Goal: Information Seeking & Learning: Find specific page/section

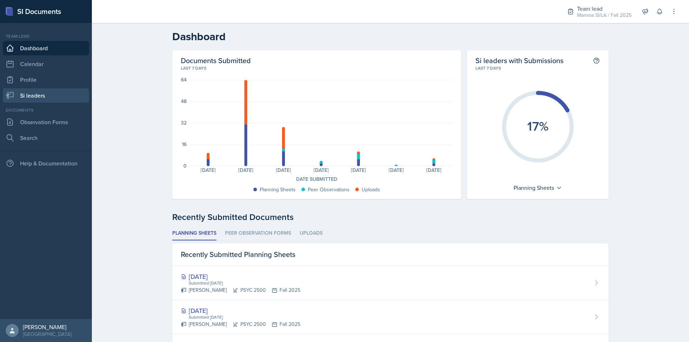
click at [54, 94] on link "Si leaders" at bounding box center [46, 95] width 86 height 14
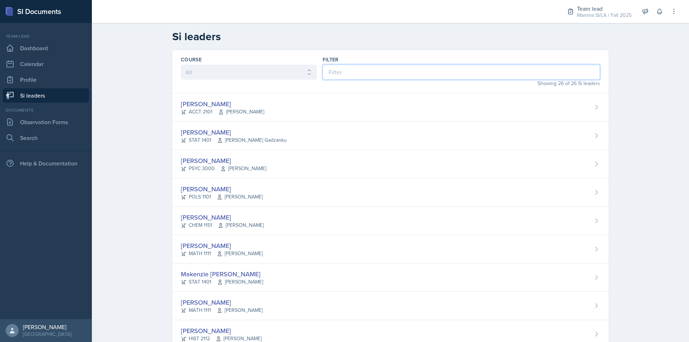
click at [364, 77] on input at bounding box center [461, 72] width 277 height 15
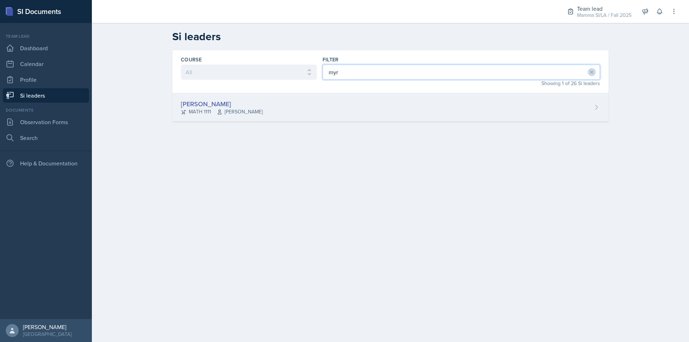
type input "myr"
click at [360, 110] on div "Myrie Blacksher MATH 1111 Robert Burnham" at bounding box center [390, 107] width 436 height 28
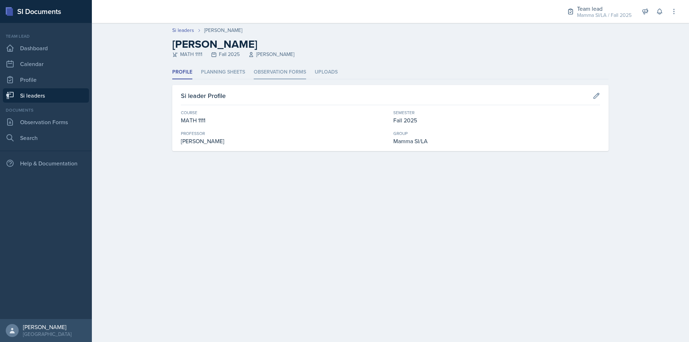
click at [277, 68] on li "Observation Forms" at bounding box center [280, 72] width 52 height 14
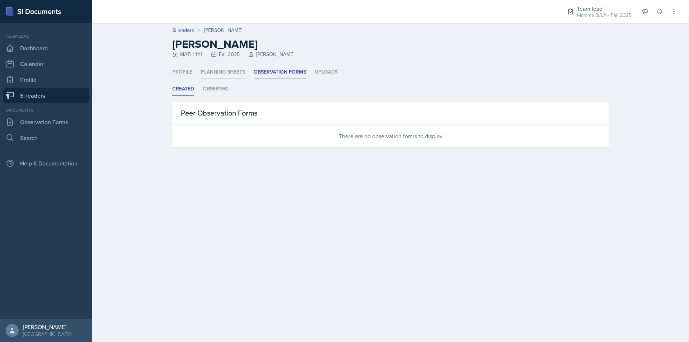
click at [240, 69] on li "Planning Sheets" at bounding box center [223, 72] width 44 height 14
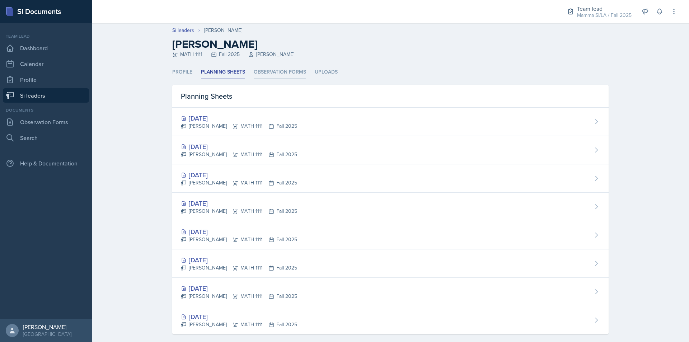
click at [256, 69] on li "Observation Forms" at bounding box center [280, 72] width 52 height 14
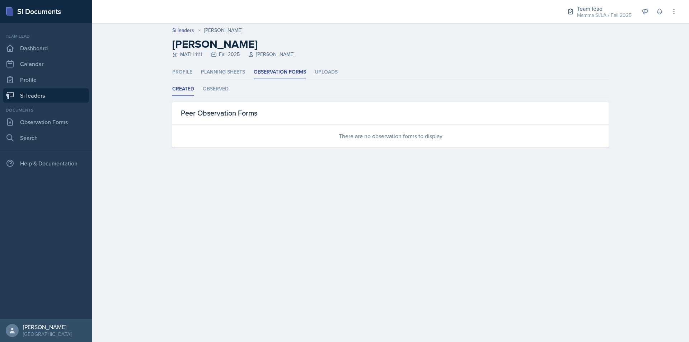
click at [56, 95] on link "Si leaders" at bounding box center [46, 95] width 86 height 14
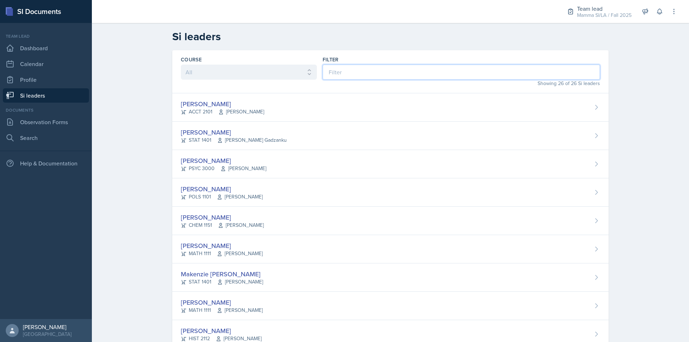
click at [353, 72] on input at bounding box center [461, 72] width 277 height 15
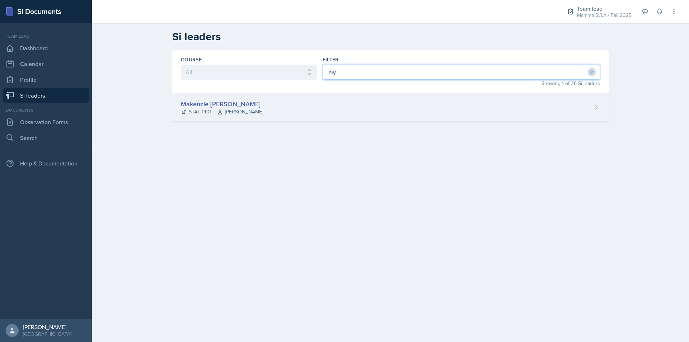
type input "aiy"
click at [377, 117] on div "Makenzie Aiyana Brown STAT 1401 Susan Hardy" at bounding box center [390, 107] width 436 height 28
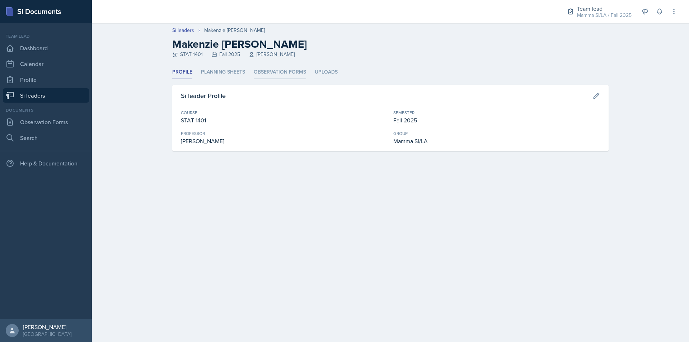
click at [287, 70] on li "Observation Forms" at bounding box center [280, 72] width 52 height 14
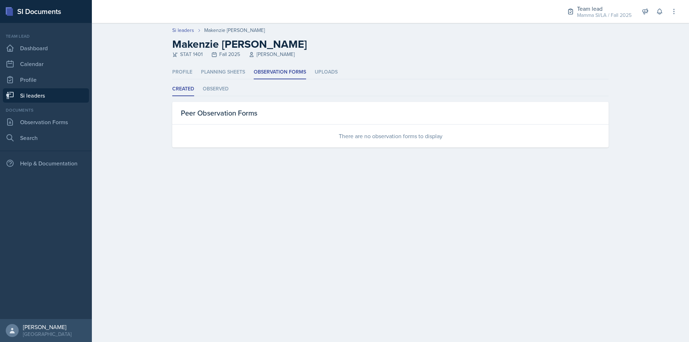
click at [62, 97] on link "Si leaders" at bounding box center [46, 95] width 86 height 14
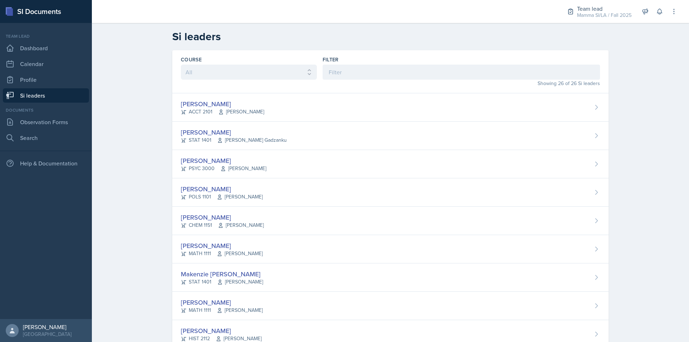
click at [404, 80] on div "Showing 26 of 26 Si leaders" at bounding box center [461, 84] width 277 height 8
click at [400, 73] on input at bounding box center [461, 72] width 277 height 15
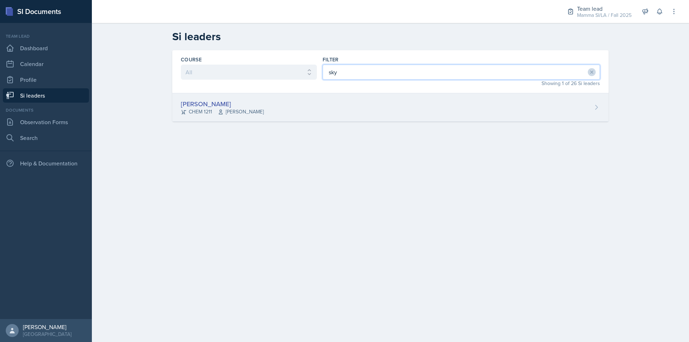
type input "sky"
click at [273, 108] on div "Skylar Hamric CHEM 1211 Mark Mitchell" at bounding box center [390, 107] width 436 height 28
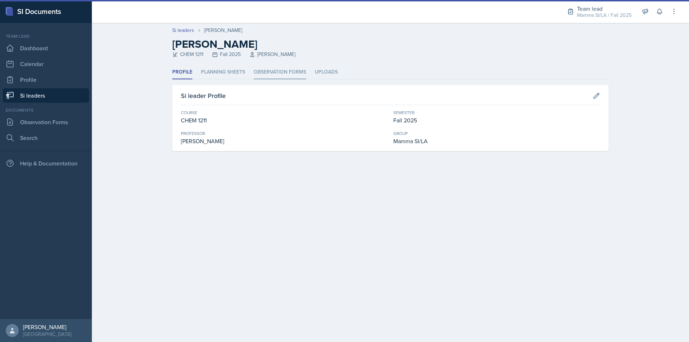
click at [276, 70] on li "Observation Forms" at bounding box center [280, 72] width 52 height 14
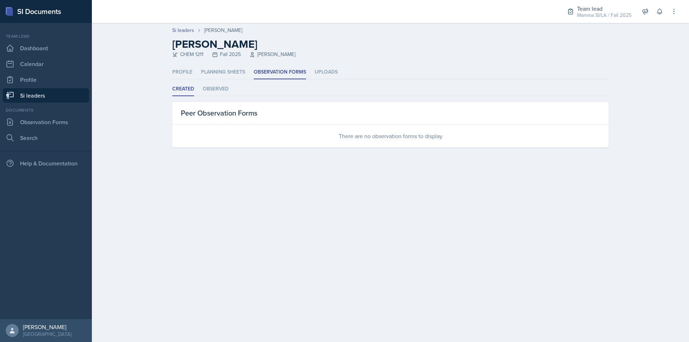
click at [48, 99] on link "Si leaders" at bounding box center [46, 95] width 86 height 14
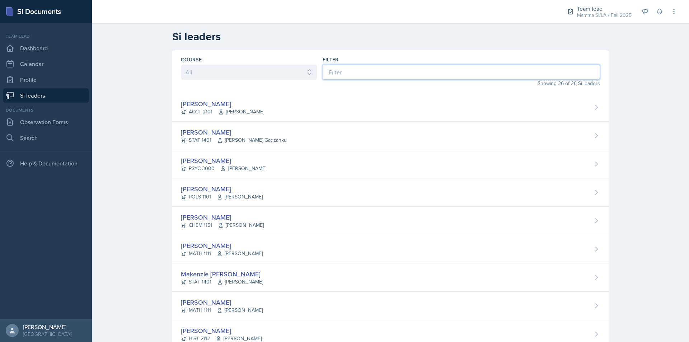
click at [404, 70] on input at bounding box center [461, 72] width 277 height 15
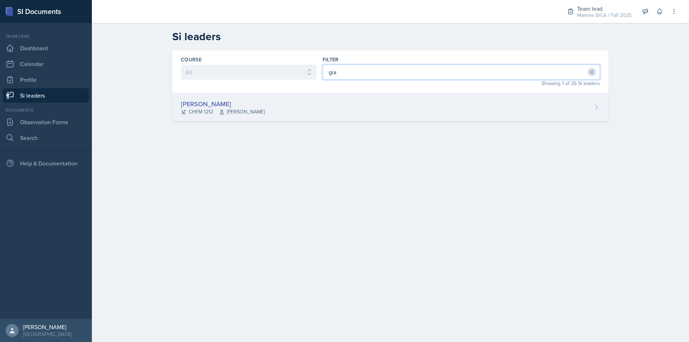
type input "gia"
click at [391, 116] on div "Gia Luu CHEM 1212 Bharat Baruah" at bounding box center [390, 107] width 436 height 28
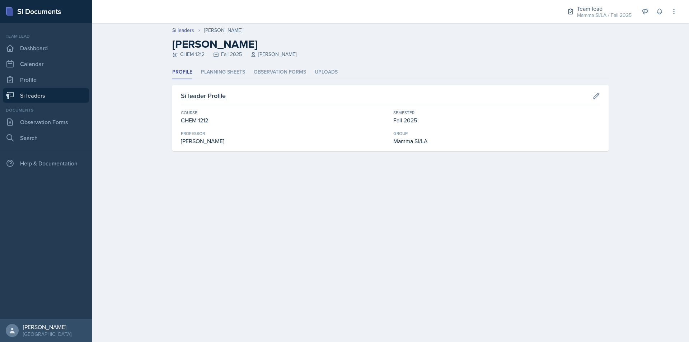
click at [288, 64] on header "Si leaders Gia Luu Gia Luu CHEM 1212 Fall 2025 Bharat Baruah" at bounding box center [390, 44] width 597 height 42
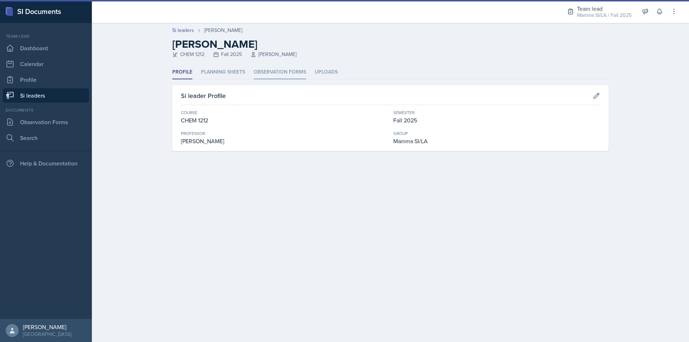
click at [289, 72] on li "Observation Forms" at bounding box center [280, 72] width 52 height 14
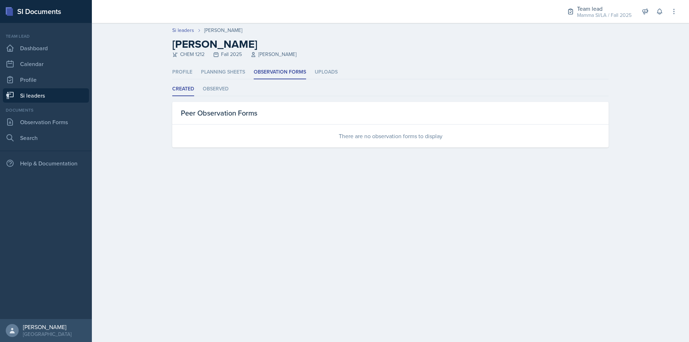
click at [77, 97] on link "Si leaders" at bounding box center [46, 95] width 86 height 14
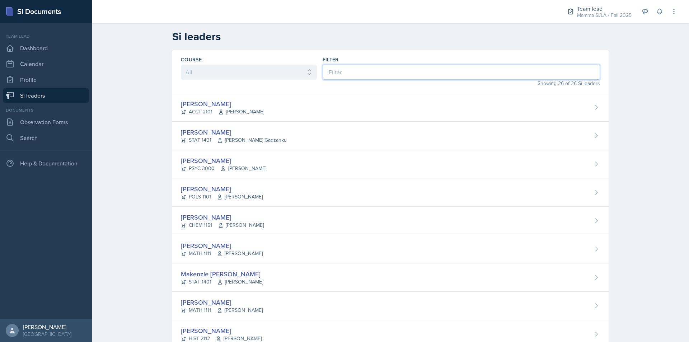
drag, startPoint x: 382, startPoint y: 72, endPoint x: 382, endPoint y: 77, distance: 4.7
click at [382, 72] on input at bounding box center [461, 72] width 277 height 15
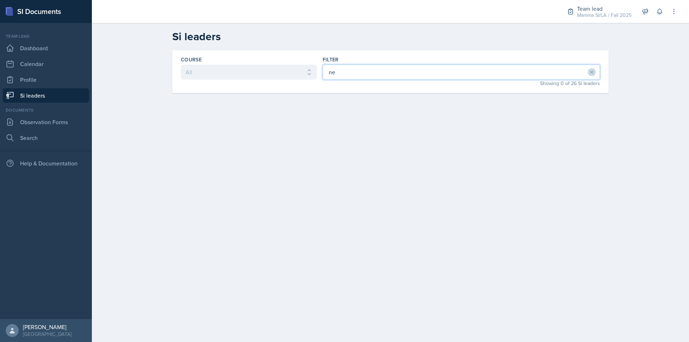
type input "n"
type input "mell"
click at [374, 109] on div "Melleah Richards ACCT 2101 Qi Dong" at bounding box center [390, 107] width 436 height 28
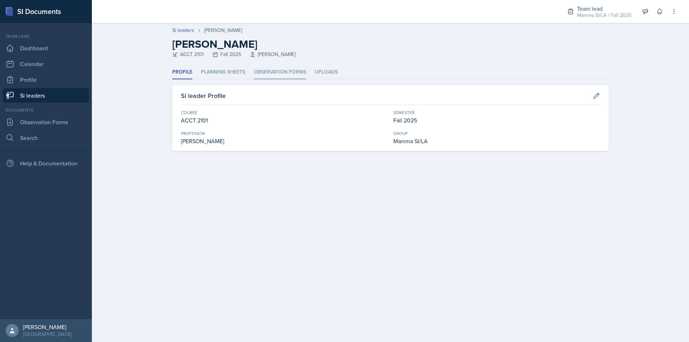
click at [278, 70] on li "Observation Forms" at bounding box center [280, 72] width 52 height 14
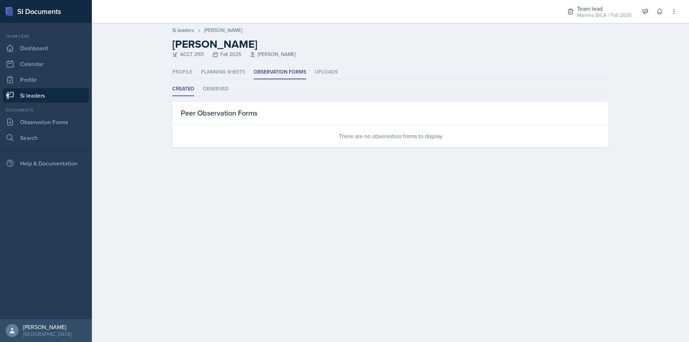
click at [67, 97] on link "Si leaders" at bounding box center [46, 95] width 86 height 14
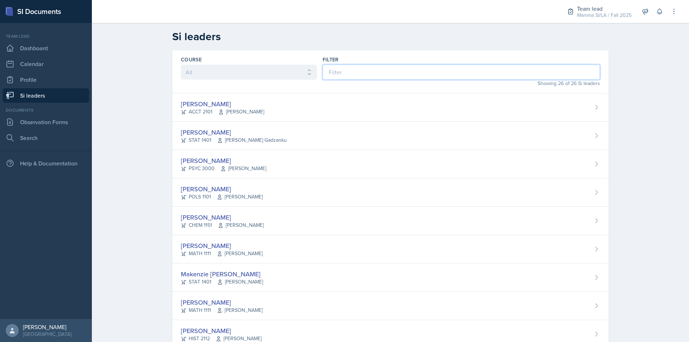
click at [357, 79] on input at bounding box center [461, 72] width 277 height 15
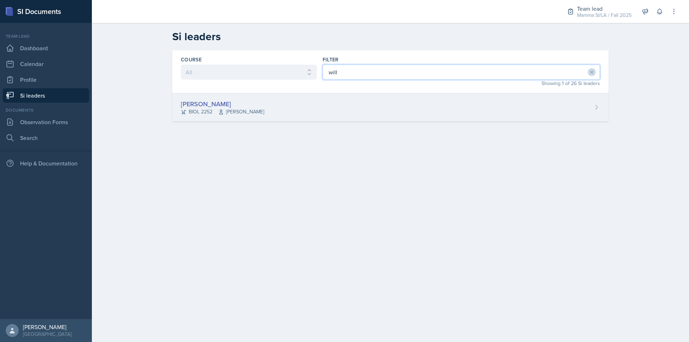
type input "will"
click at [377, 104] on div "William Talley BIOL 2252 Steven Caras" at bounding box center [390, 107] width 436 height 28
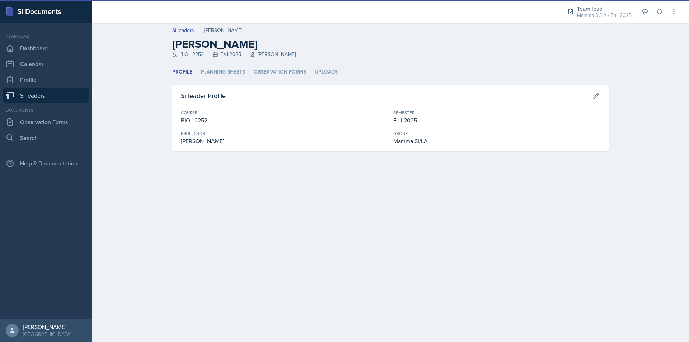
click at [290, 75] on li "Observation Forms" at bounding box center [280, 72] width 52 height 14
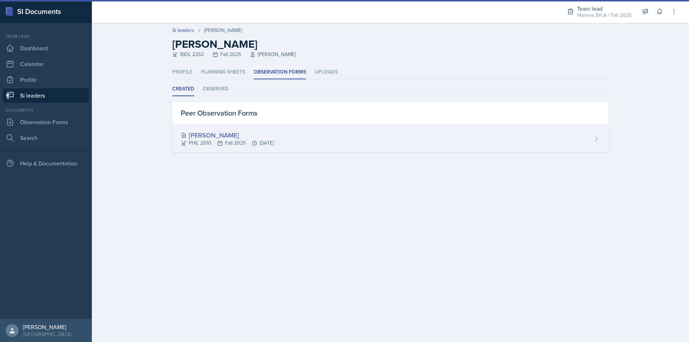
click at [348, 152] on div "Emily Herzner PHIL 2010 Fall 2025 Sep 19th, 2025" at bounding box center [390, 139] width 436 height 28
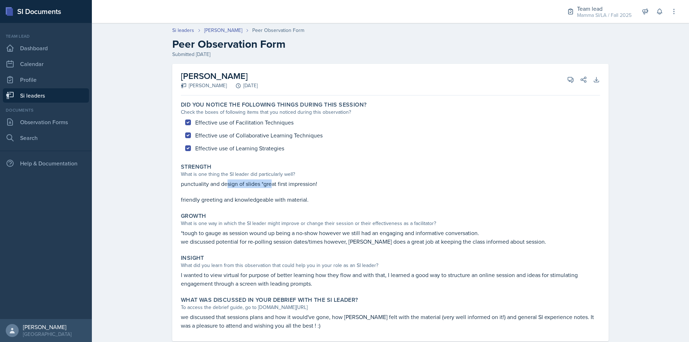
click at [271, 184] on p "punctuality and design of slides *great first impression!" at bounding box center [390, 183] width 419 height 9
click at [272, 184] on p "punctuality and design of slides *great first impression!" at bounding box center [390, 183] width 419 height 9
drag, startPoint x: 271, startPoint y: 184, endPoint x: 287, endPoint y: 182, distance: 16.4
click at [287, 182] on p "punctuality and design of slides *great first impression!" at bounding box center [390, 183] width 419 height 9
click at [289, 181] on p "punctuality and design of slides *great first impression!" at bounding box center [390, 183] width 419 height 9
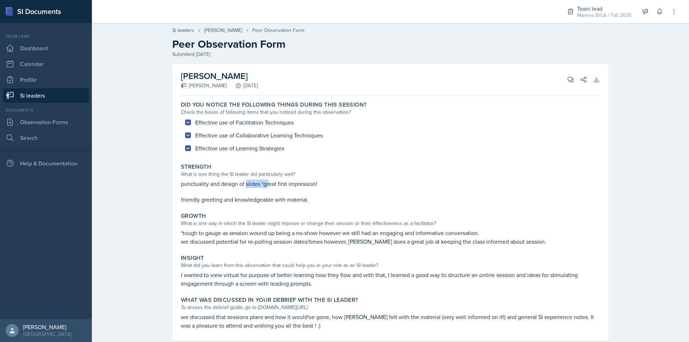
drag, startPoint x: 253, startPoint y: 183, endPoint x: 283, endPoint y: 183, distance: 29.4
click at [279, 183] on p "punctuality and design of slides *great first impression!" at bounding box center [390, 183] width 419 height 9
click at [283, 183] on p "punctuality and design of slides *great first impression!" at bounding box center [390, 183] width 419 height 9
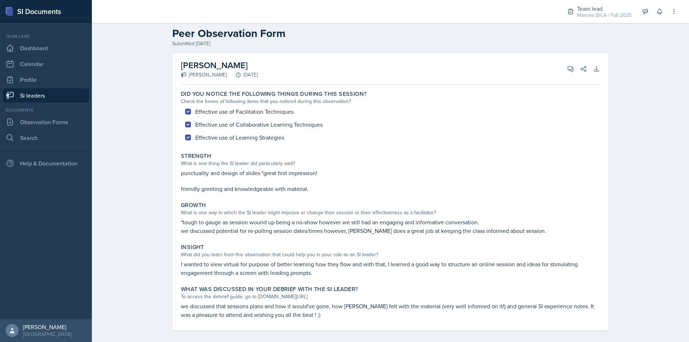
scroll to position [17, 0]
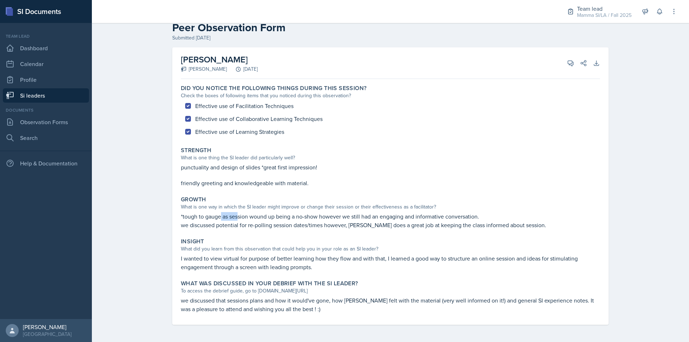
drag, startPoint x: 223, startPoint y: 217, endPoint x: 237, endPoint y: 218, distance: 13.7
click at [237, 218] on p "*tough to gauge as session wound up being a no-show however we still had an eng…" at bounding box center [390, 216] width 419 height 9
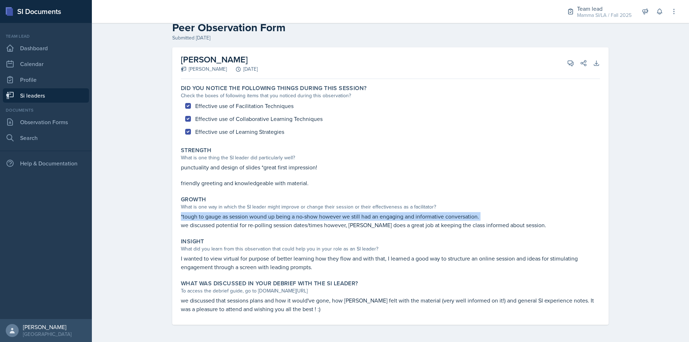
click at [237, 218] on p "*tough to gauge as session wound up being a no-show however we still had an eng…" at bounding box center [390, 216] width 419 height 9
click at [236, 216] on p "*tough to gauge as session wound up being a no-show however we still had an eng…" at bounding box center [390, 216] width 419 height 9
drag, startPoint x: 250, startPoint y: 214, endPoint x: 317, endPoint y: 218, distance: 66.5
click at [317, 218] on p "*tough to gauge as session wound up being a no-show however we still had an eng…" at bounding box center [390, 216] width 419 height 9
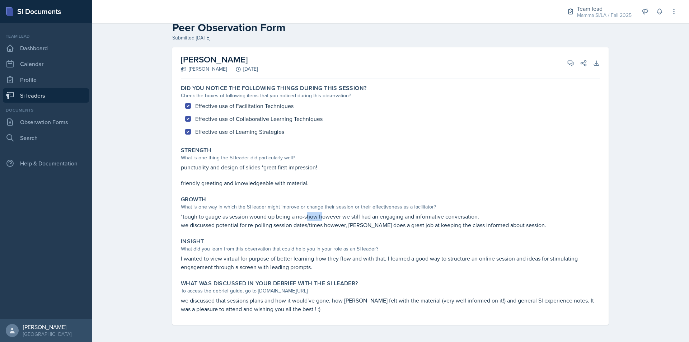
drag, startPoint x: 306, startPoint y: 217, endPoint x: 338, endPoint y: 220, distance: 32.0
click at [332, 220] on p "*tough to gauge as session wound up being a no-show however we still had an eng…" at bounding box center [390, 216] width 419 height 9
click at [338, 220] on p "*tough to gauge as session wound up being a no-show however we still had an eng…" at bounding box center [390, 216] width 419 height 9
drag, startPoint x: 331, startPoint y: 219, endPoint x: 361, endPoint y: 221, distance: 30.2
click at [349, 220] on p "*tough to gauge as session wound up being a no-show however we still had an eng…" at bounding box center [390, 216] width 419 height 9
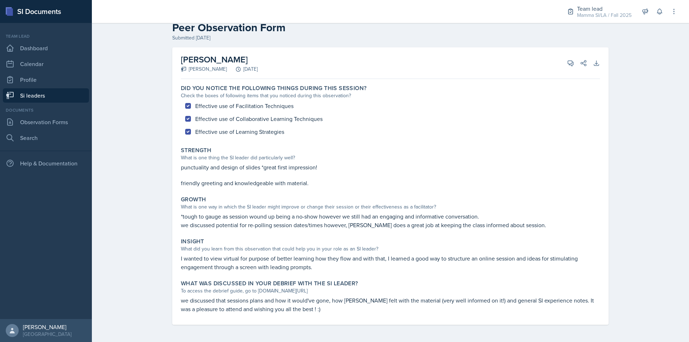
click at [365, 221] on p "we discussed potential for re-polling session dates/times however, Emily does a…" at bounding box center [390, 225] width 419 height 9
drag, startPoint x: 334, startPoint y: 217, endPoint x: 379, endPoint y: 221, distance: 45.1
click at [362, 221] on div "*tough to gauge as session wound up being a no-show however we still had an eng…" at bounding box center [390, 220] width 419 height 17
click at [380, 221] on p "we discussed potential for re-polling session dates/times however, Emily does a…" at bounding box center [390, 225] width 419 height 9
drag, startPoint x: 323, startPoint y: 216, endPoint x: 365, endPoint y: 220, distance: 41.4
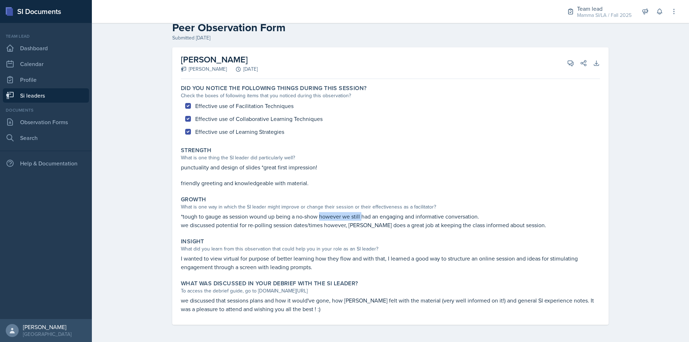
click at [361, 220] on p "*tough to gauge as session wound up being a no-show however we still had an eng…" at bounding box center [390, 216] width 419 height 9
click at [365, 220] on p "*tough to gauge as session wound up being a no-show however we still had an eng…" at bounding box center [390, 216] width 419 height 9
drag, startPoint x: 338, startPoint y: 218, endPoint x: 389, endPoint y: 221, distance: 50.7
click at [378, 220] on p "*tough to gauge as session wound up being a no-show however we still had an eng…" at bounding box center [390, 216] width 419 height 9
click at [389, 221] on p "we discussed potential for re-polling session dates/times however, Emily does a…" at bounding box center [390, 225] width 419 height 9
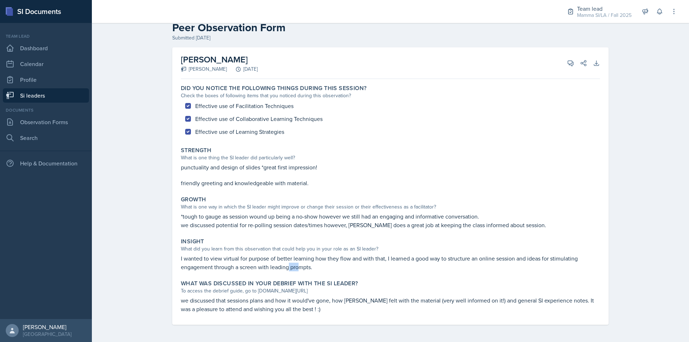
drag, startPoint x: 288, startPoint y: 266, endPoint x: 298, endPoint y: 266, distance: 9.7
click at [298, 266] on p "I wanted to view virtual for purpose of better learning how they flow and with …" at bounding box center [390, 262] width 419 height 17
click at [310, 266] on p "I wanted to view virtual for purpose of better learning how they flow and with …" at bounding box center [390, 262] width 419 height 17
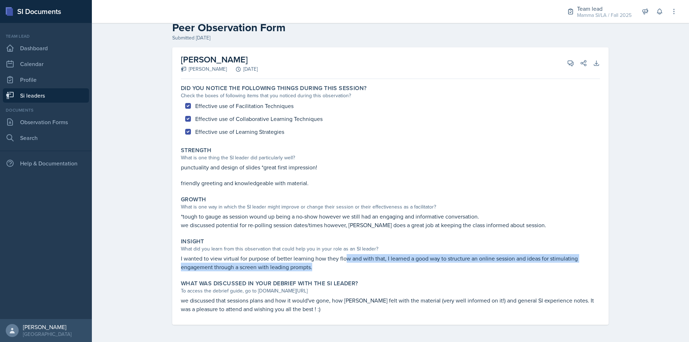
drag, startPoint x: 324, startPoint y: 266, endPoint x: 344, endPoint y: 262, distance: 19.6
click at [344, 262] on p "I wanted to view virtual for purpose of better learning how they flow and with …" at bounding box center [390, 262] width 419 height 17
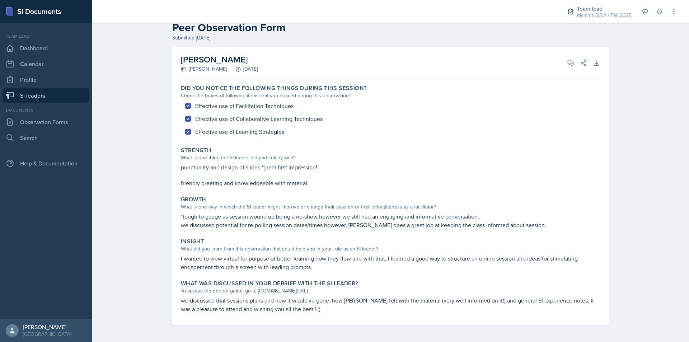
drag, startPoint x: 315, startPoint y: 264, endPoint x: 341, endPoint y: 266, distance: 25.9
click at [341, 266] on p "I wanted to view virtual for purpose of better learning how they flow and with …" at bounding box center [390, 262] width 419 height 17
drag, startPoint x: 346, startPoint y: 266, endPoint x: 354, endPoint y: 266, distance: 7.5
click at [354, 266] on p "I wanted to view virtual for purpose of better learning how they flow and with …" at bounding box center [390, 262] width 419 height 17
drag, startPoint x: 354, startPoint y: 266, endPoint x: 335, endPoint y: 264, distance: 18.7
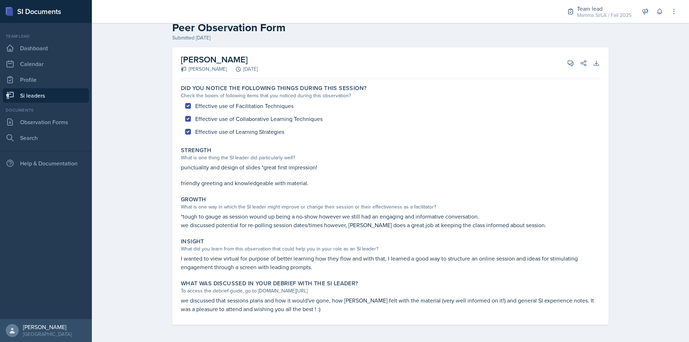
click at [335, 264] on p "I wanted to view virtual for purpose of better learning how they flow and with …" at bounding box center [390, 262] width 419 height 17
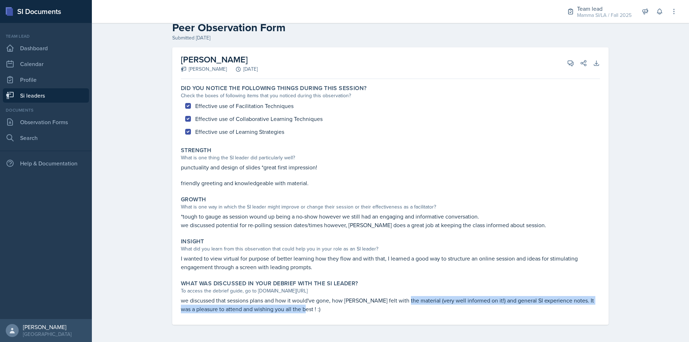
drag, startPoint x: 411, startPoint y: 303, endPoint x: 456, endPoint y: 310, distance: 46.2
click at [456, 310] on p "we discussed that sessions plans and how it would've gone, how Emily felt with …" at bounding box center [390, 304] width 419 height 17
click at [447, 305] on p "we discussed that sessions plans and how it would've gone, how Emily felt with …" at bounding box center [390, 304] width 419 height 17
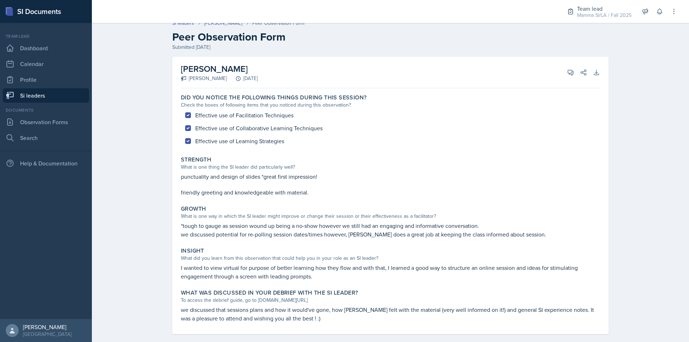
scroll to position [0, 0]
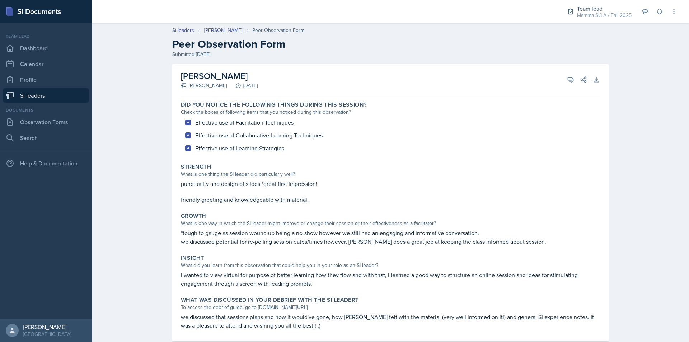
click at [43, 95] on link "Si leaders" at bounding box center [46, 95] width 86 height 14
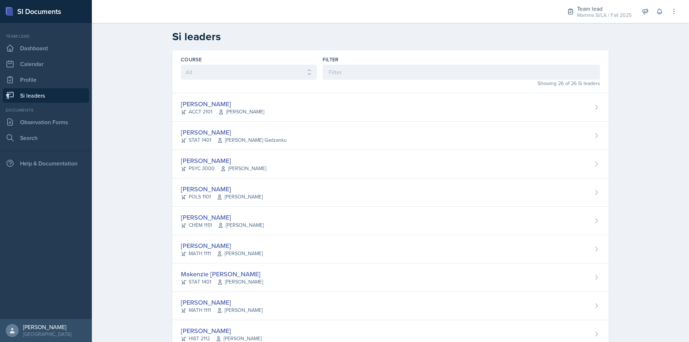
click at [667, 17] on div "Team lead Mamma SI/LA / Fall 2025 Team lead Mamma SI/LA / Fall 2025 Si leader C…" at bounding box center [617, 11] width 121 height 23
click at [664, 15] on button at bounding box center [659, 11] width 13 height 13
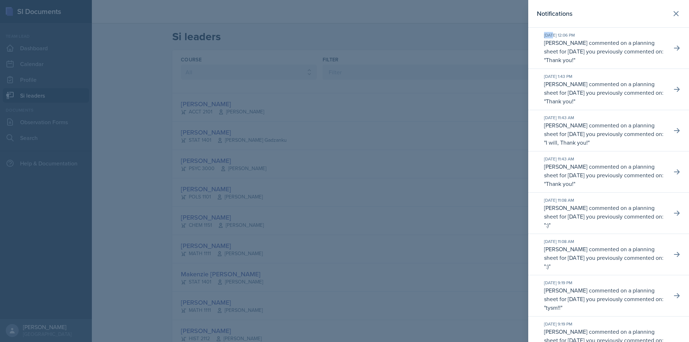
click at [664, 15] on div "Notifications" at bounding box center [609, 14] width 144 height 10
click at [524, 13] on div at bounding box center [344, 171] width 689 height 342
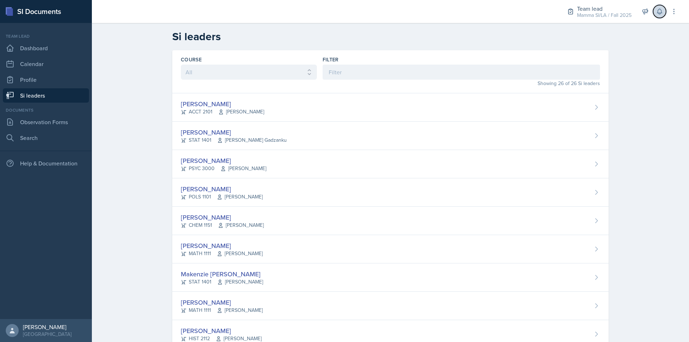
click at [657, 14] on icon at bounding box center [659, 11] width 7 height 7
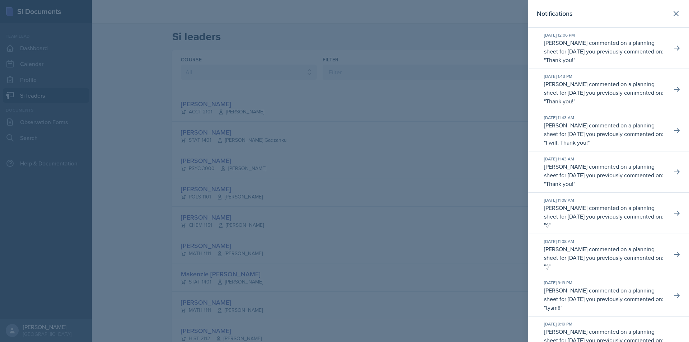
click at [534, 16] on header "Notifications" at bounding box center [608, 14] width 161 height 28
click at [424, 41] on div at bounding box center [344, 171] width 689 height 342
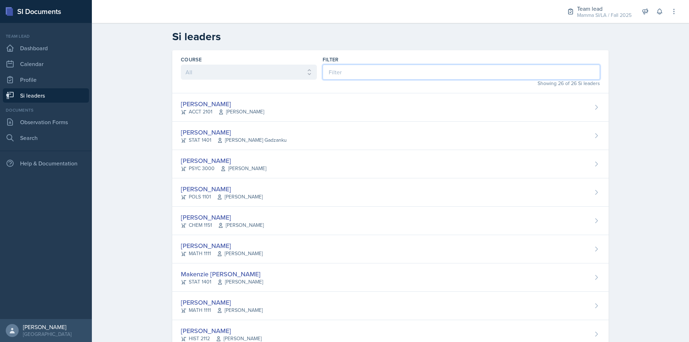
drag, startPoint x: 370, startPoint y: 73, endPoint x: 353, endPoint y: 72, distance: 16.5
click at [369, 73] on input at bounding box center [461, 72] width 277 height 15
click at [362, 57] on div "Filter" at bounding box center [461, 59] width 277 height 7
click at [327, 57] on label "Filter" at bounding box center [331, 59] width 16 height 7
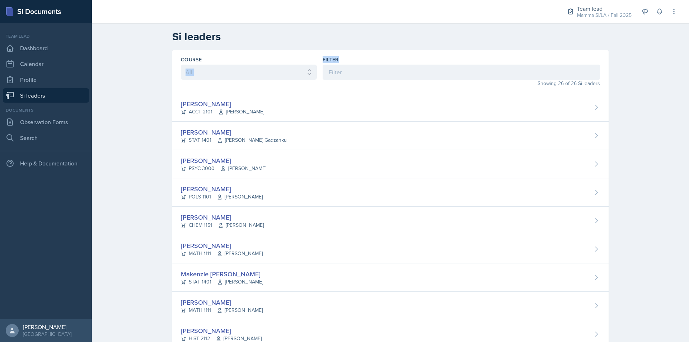
drag, startPoint x: 310, startPoint y: 56, endPoint x: 350, endPoint y: 59, distance: 39.9
click at [350, 59] on div "Course All ACCT 2101 ACCT 2102 ACCT 4050 ANTH 1102 ANTH 3301 ARCH 1000 ARCH 100…" at bounding box center [390, 71] width 436 height 43
click at [350, 59] on div "Filter" at bounding box center [461, 59] width 277 height 7
click at [326, 56] on label "Filter" at bounding box center [331, 59] width 16 height 7
click at [347, 75] on input at bounding box center [461, 72] width 277 height 15
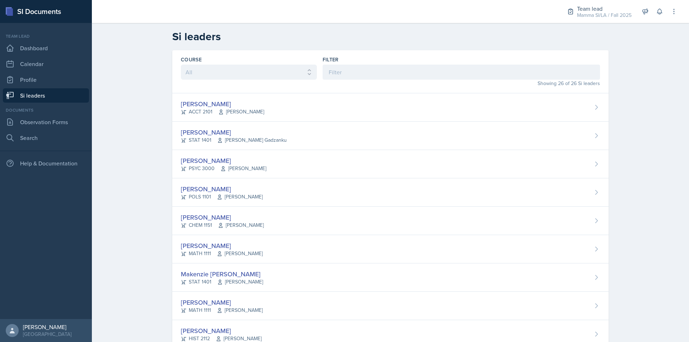
drag, startPoint x: 334, startPoint y: 62, endPoint x: 334, endPoint y: 57, distance: 4.7
click at [334, 61] on label "Filter" at bounding box center [331, 59] width 16 height 7
click at [337, 56] on div "Course All ACCT 2101 ACCT 2102 ACCT 4050 ANTH 1102 ANTH 3301 ARCH 1000 ARCH 100…" at bounding box center [390, 71] width 436 height 43
click at [390, 65] on input at bounding box center [461, 72] width 277 height 15
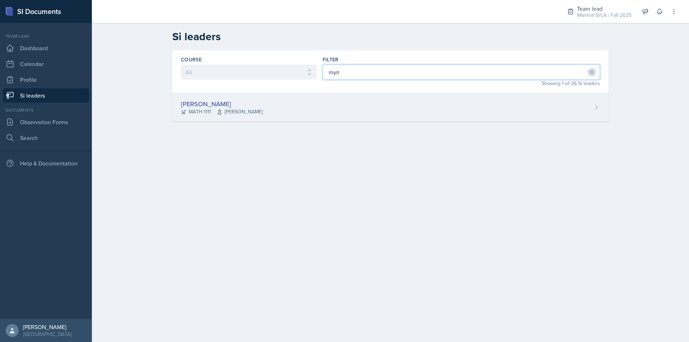
type input "myri"
click at [351, 117] on div "Myrie Blacksher MATH 1111 Robert Burnham" at bounding box center [390, 107] width 436 height 28
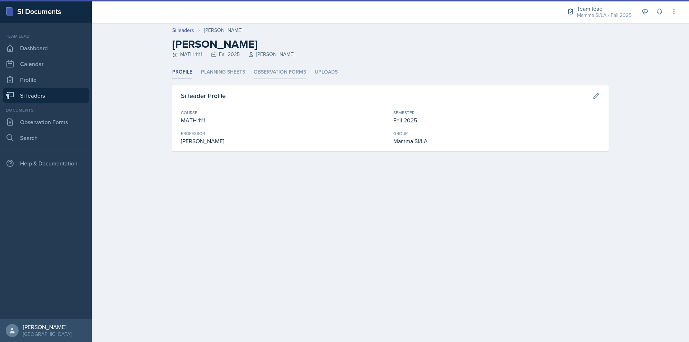
click at [276, 66] on li "Observation Forms" at bounding box center [280, 72] width 52 height 14
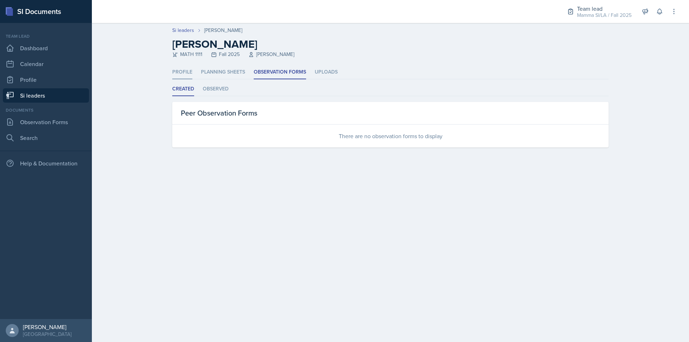
click at [187, 66] on li "Profile" at bounding box center [182, 72] width 20 height 14
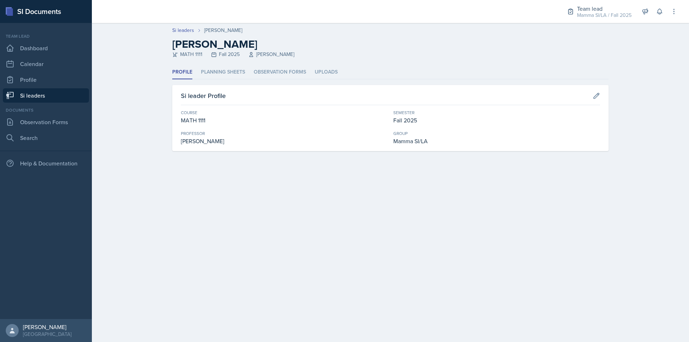
click at [52, 92] on link "Si leaders" at bounding box center [46, 95] width 86 height 14
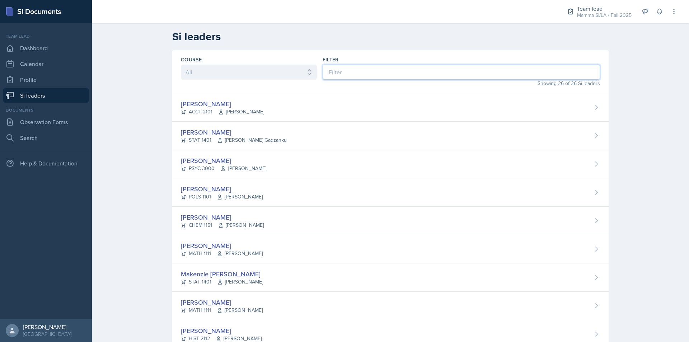
click at [340, 73] on input at bounding box center [461, 72] width 277 height 15
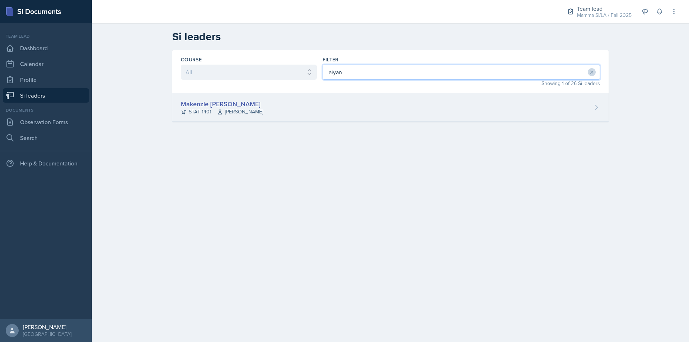
type input "aiyan"
click at [339, 105] on div "Makenzie Aiyana Brown STAT 1401 Susan Hardy" at bounding box center [390, 107] width 436 height 28
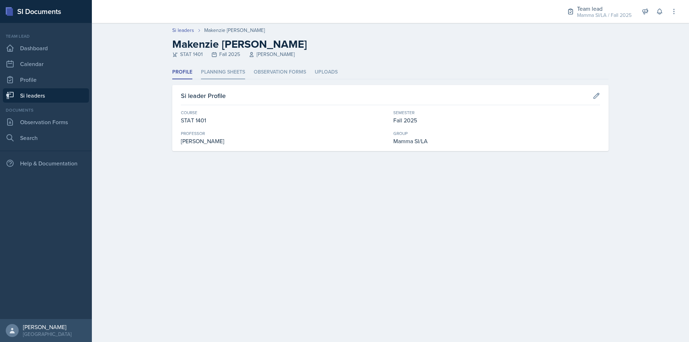
click at [243, 71] on li "Planning Sheets" at bounding box center [223, 72] width 44 height 14
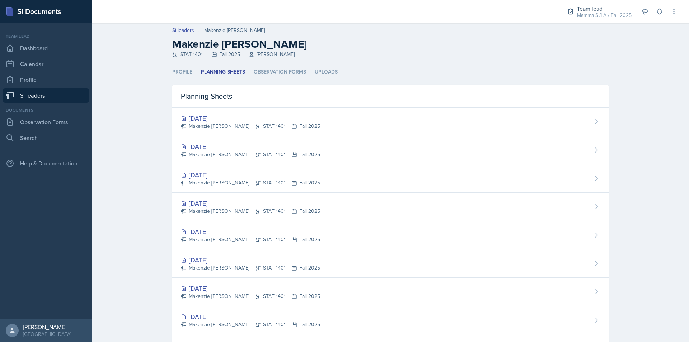
click at [293, 79] on li "Observation Forms" at bounding box center [280, 72] width 52 height 14
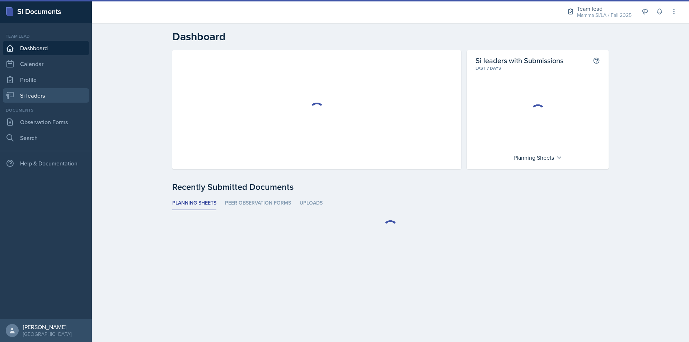
click at [50, 100] on link "Si leaders" at bounding box center [46, 95] width 86 height 14
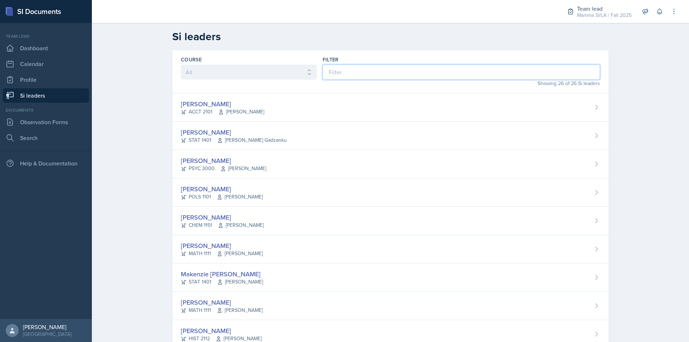
click at [337, 70] on input at bounding box center [461, 72] width 277 height 15
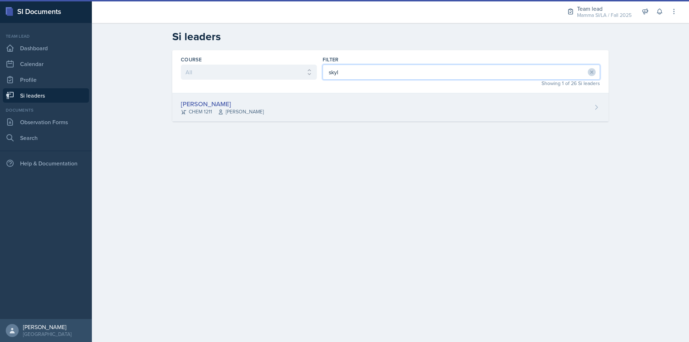
type input "skyl"
click at [343, 100] on div "[PERSON_NAME] CHEM 1211 [PERSON_NAME]" at bounding box center [390, 107] width 436 height 28
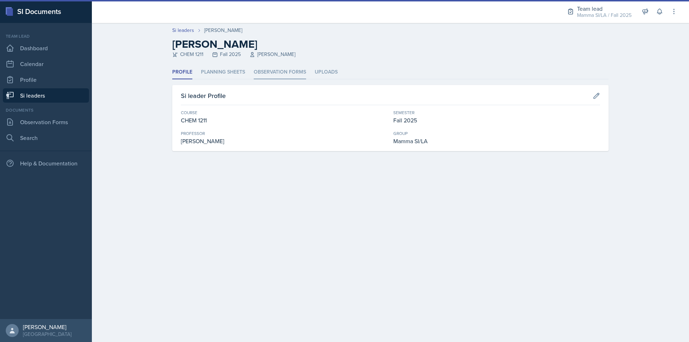
click at [279, 72] on li "Observation Forms" at bounding box center [280, 72] width 52 height 14
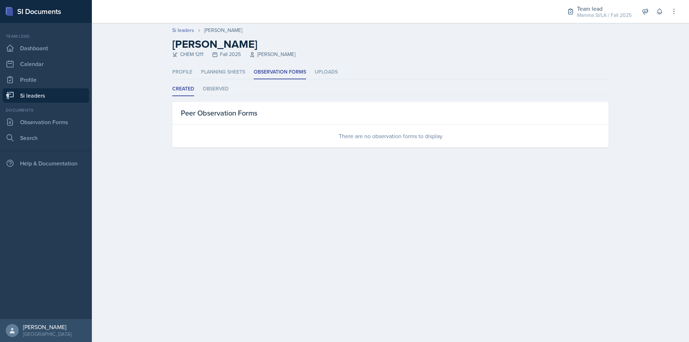
click at [61, 90] on link "Si leaders" at bounding box center [46, 95] width 86 height 14
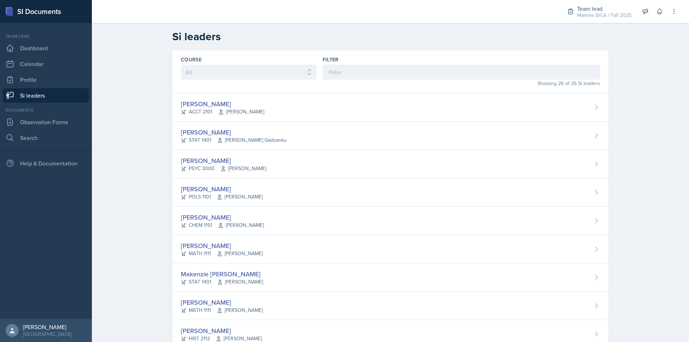
click at [379, 63] on div "Filter" at bounding box center [461, 68] width 277 height 24
click at [388, 73] on input at bounding box center [461, 72] width 277 height 15
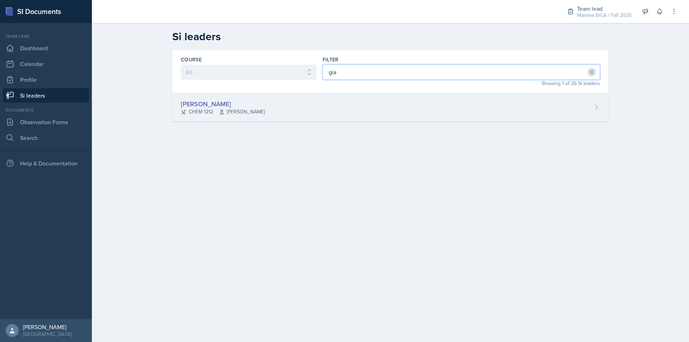
type input "gia"
click at [403, 108] on div "Gia Luu CHEM 1212 Bharat Baruah" at bounding box center [390, 107] width 436 height 28
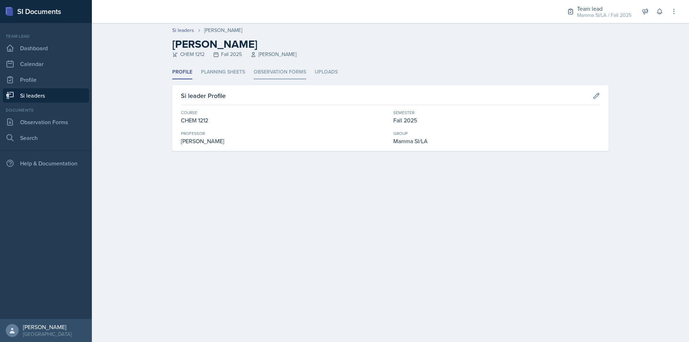
click at [268, 76] on li "Observation Forms" at bounding box center [280, 72] width 52 height 14
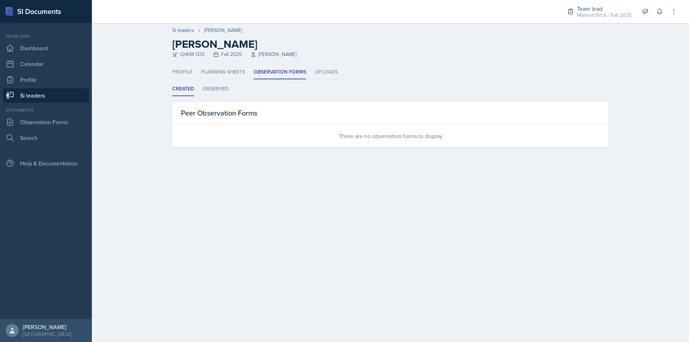
click at [52, 93] on link "Si leaders" at bounding box center [46, 95] width 86 height 14
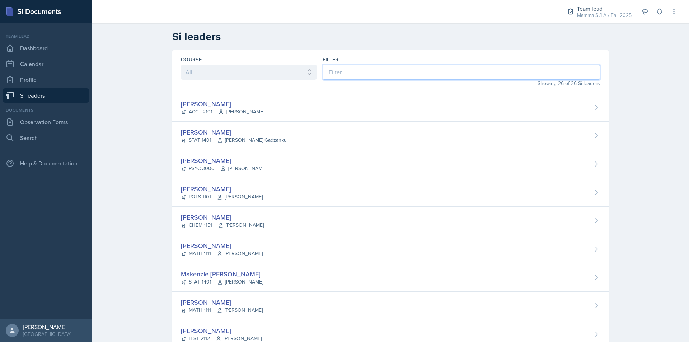
click at [389, 65] on input at bounding box center [461, 72] width 277 height 15
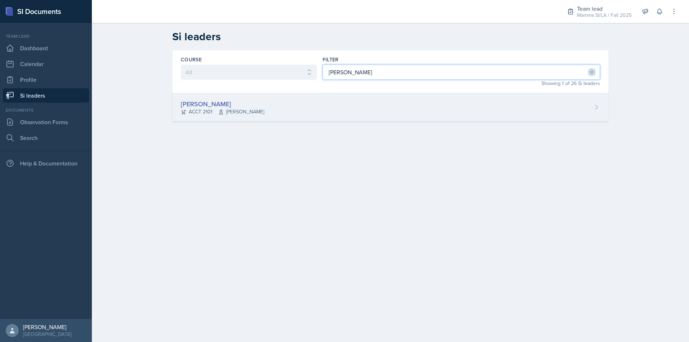
type input "mell"
click at [390, 116] on div "Melleah Richards ACCT 2101 Qi Dong" at bounding box center [390, 107] width 436 height 28
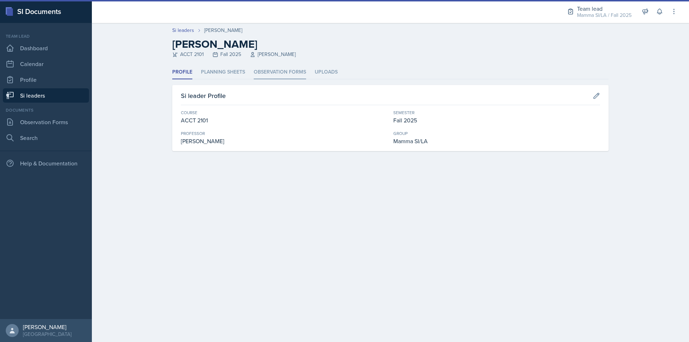
click at [288, 70] on li "Observation Forms" at bounding box center [280, 72] width 52 height 14
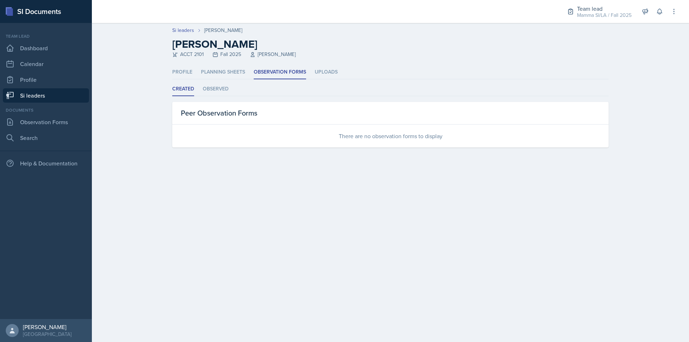
click at [27, 93] on link "Si leaders" at bounding box center [46, 95] width 86 height 14
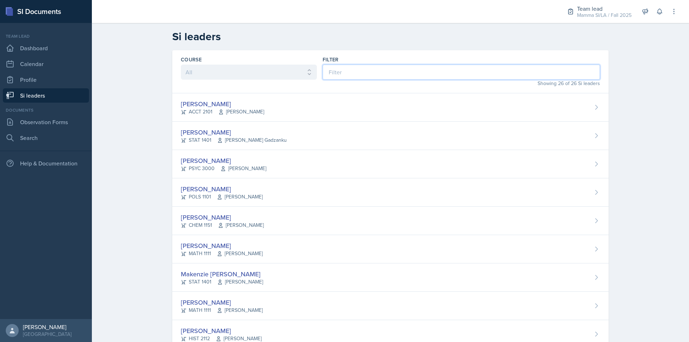
click at [374, 72] on input at bounding box center [461, 72] width 277 height 15
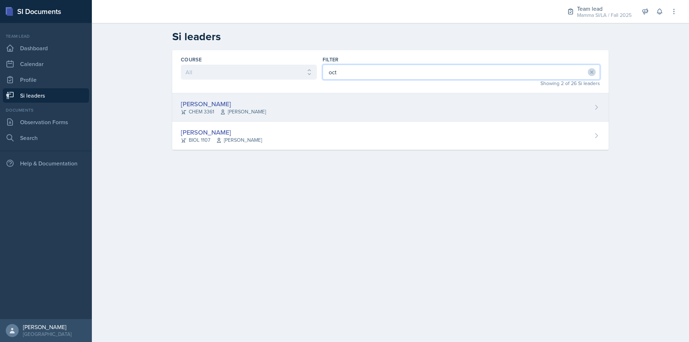
type input "oct"
click at [343, 116] on div "Octavia Kaham CHEM 3361 Jack Duff" at bounding box center [390, 107] width 436 height 28
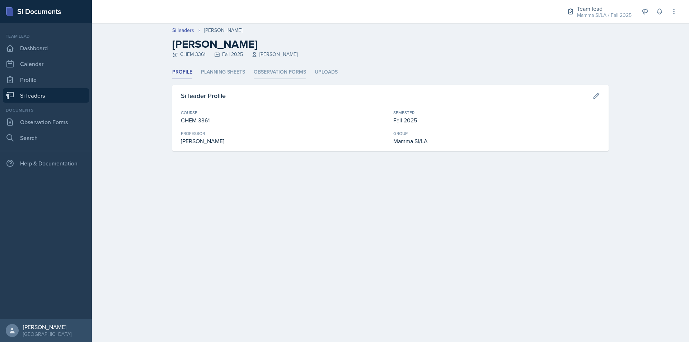
click at [254, 69] on li "Observation Forms" at bounding box center [280, 72] width 52 height 14
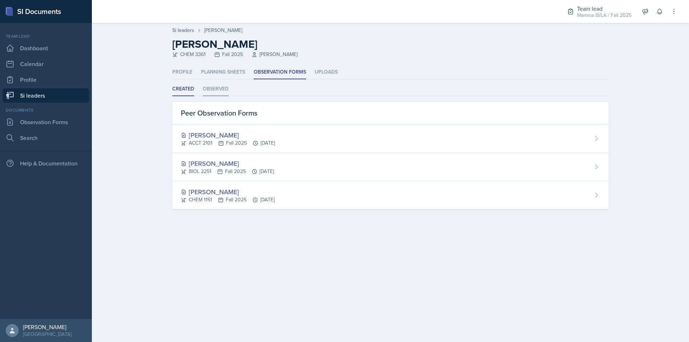
click at [221, 90] on li "Observed" at bounding box center [216, 89] width 26 height 14
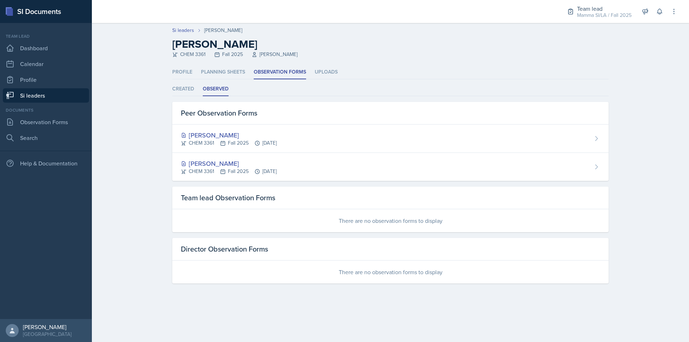
click at [247, 70] on ul "Profile Planning Sheets Observation Forms Uploads" at bounding box center [390, 72] width 436 height 14
click at [240, 72] on li "Planning Sheets" at bounding box center [223, 72] width 44 height 14
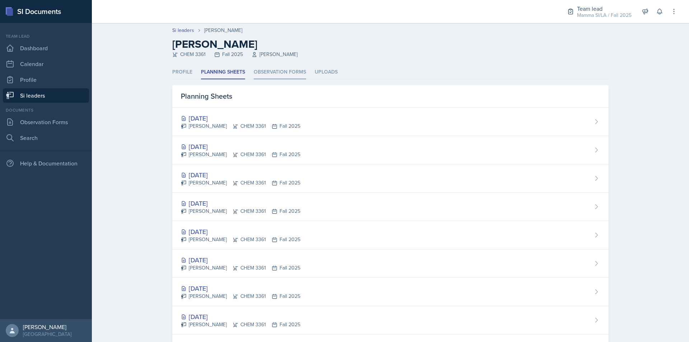
click at [271, 73] on li "Observation Forms" at bounding box center [280, 72] width 52 height 14
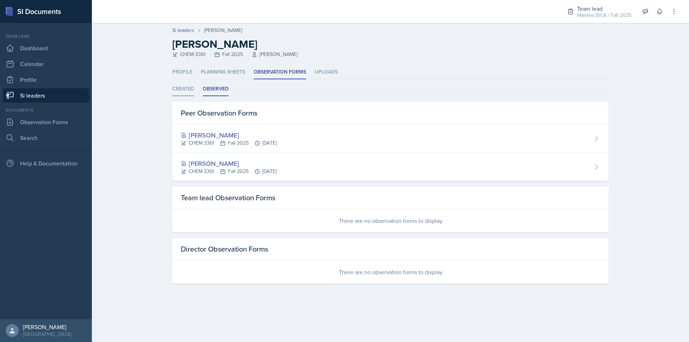
click at [182, 85] on li "Created" at bounding box center [183, 89] width 22 height 14
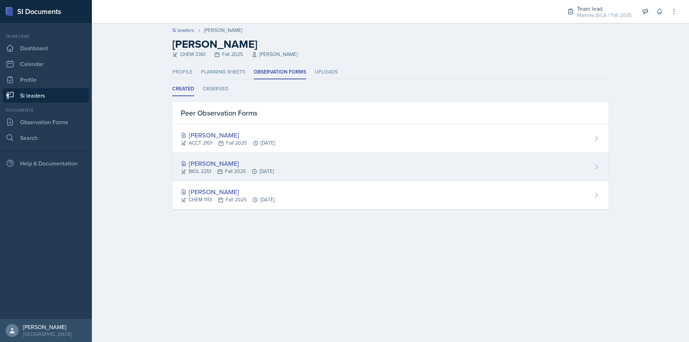
click at [286, 179] on div "Rhema Arnold BIOL 2251 Fall 2025 Sep 10th, 2025" at bounding box center [390, 167] width 436 height 28
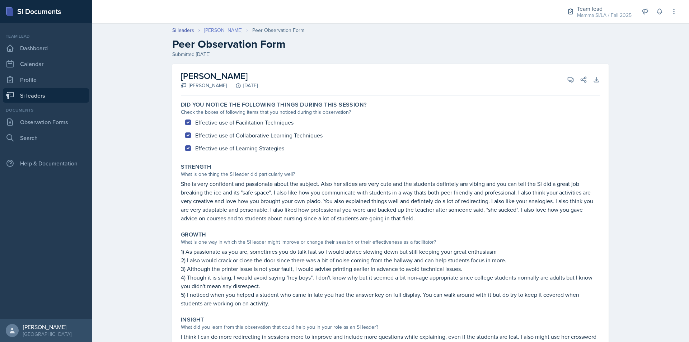
click at [219, 30] on link "[PERSON_NAME]" at bounding box center [223, 31] width 38 height 8
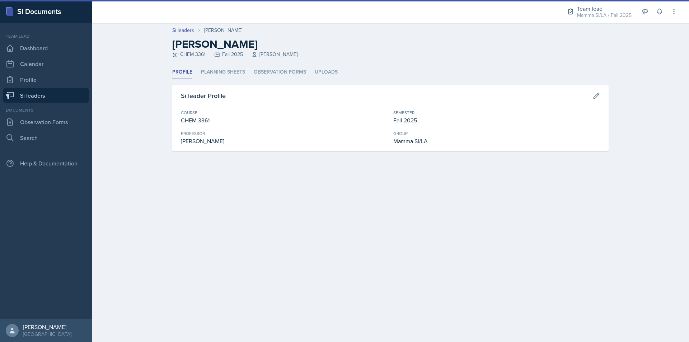
click at [64, 97] on link "Si leaders" at bounding box center [46, 95] width 86 height 14
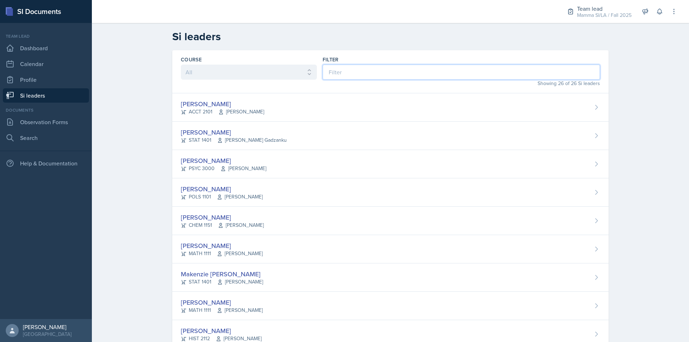
click at [371, 79] on input at bounding box center [461, 72] width 277 height 15
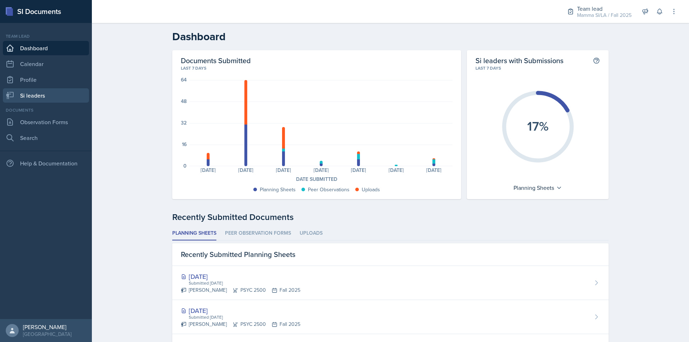
click at [43, 100] on link "Si leaders" at bounding box center [46, 95] width 86 height 14
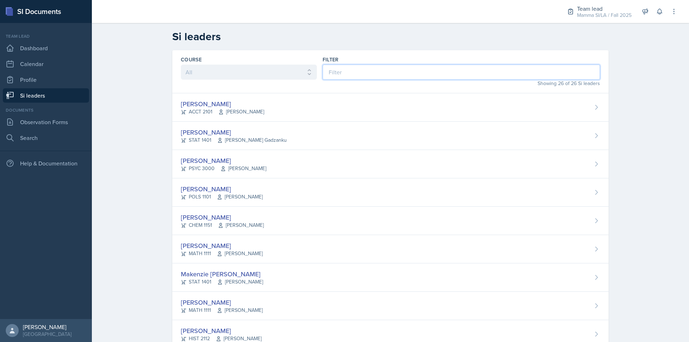
click at [371, 72] on input at bounding box center [461, 72] width 277 height 15
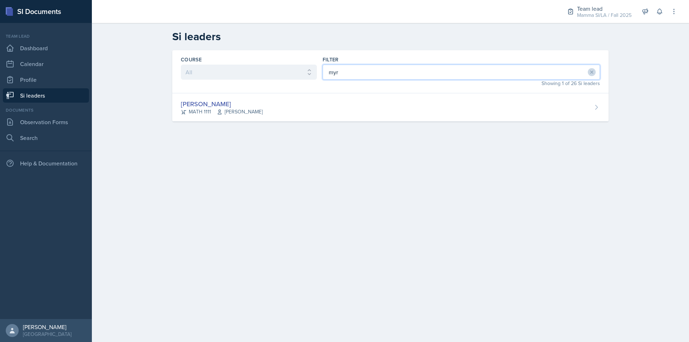
type input "myri"
click at [56, 94] on link "Si leaders" at bounding box center [46, 95] width 86 height 14
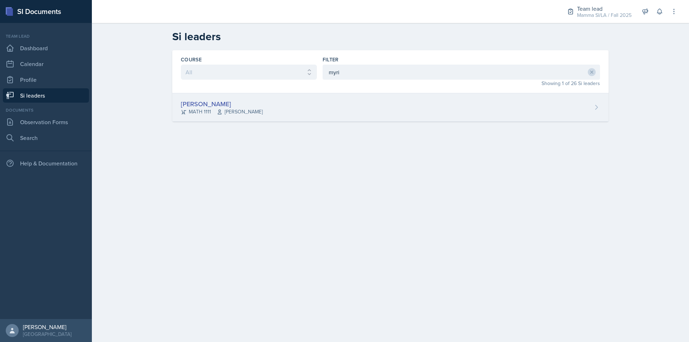
click at [283, 113] on div "Myrie Blacksher MATH 1111 Robert Burnham" at bounding box center [390, 107] width 436 height 28
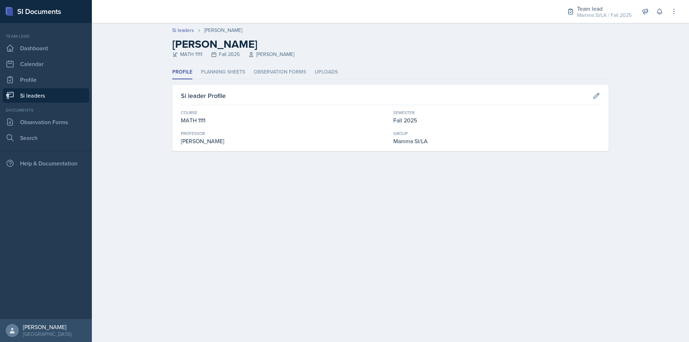
click at [276, 81] on div "Profile Planning Sheets Observation Forms Uploads Profile Planning Sheets Obser…" at bounding box center [390, 108] width 436 height 86
click at [275, 73] on li "Observation Forms" at bounding box center [280, 72] width 52 height 14
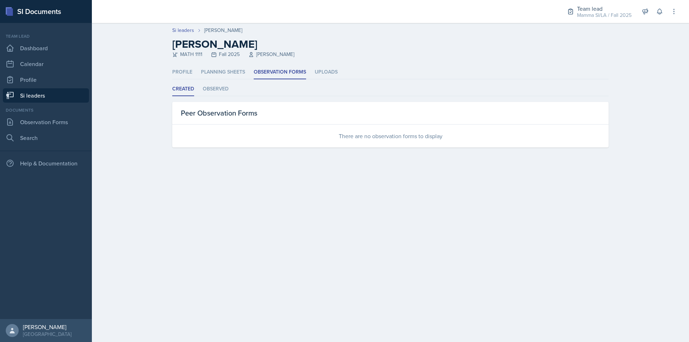
click at [58, 90] on link "Si leaders" at bounding box center [46, 95] width 86 height 14
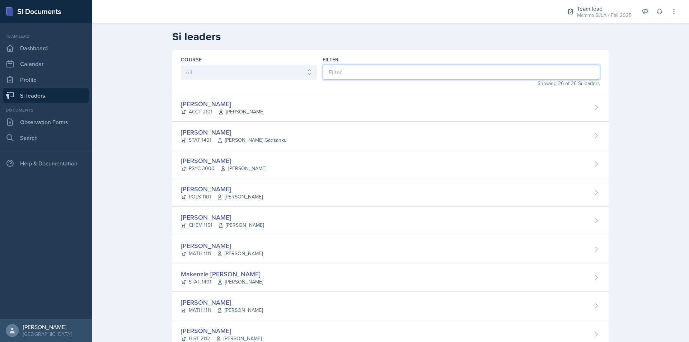
click at [351, 71] on input at bounding box center [461, 72] width 277 height 15
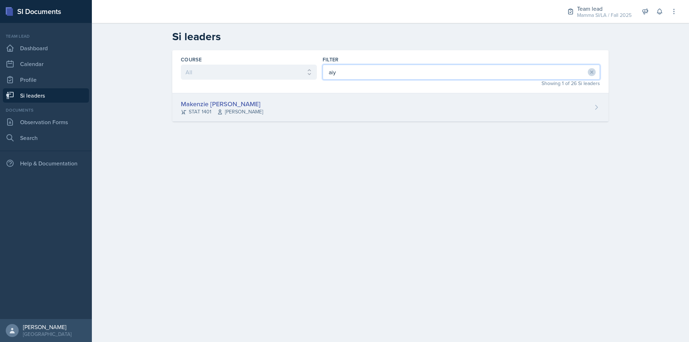
type input "aiy"
click at [355, 112] on div "Makenzie Aiyana Brown STAT 1401 Susan Hardy" at bounding box center [390, 107] width 436 height 28
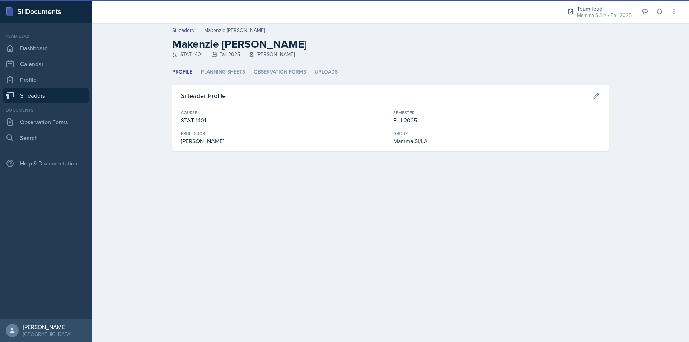
click at [278, 65] on header "Si leaders Makenzie Aiyana Brown Makenzie Aiyana Brown STAT 1401 Fall 2025 Susa…" at bounding box center [390, 44] width 597 height 42
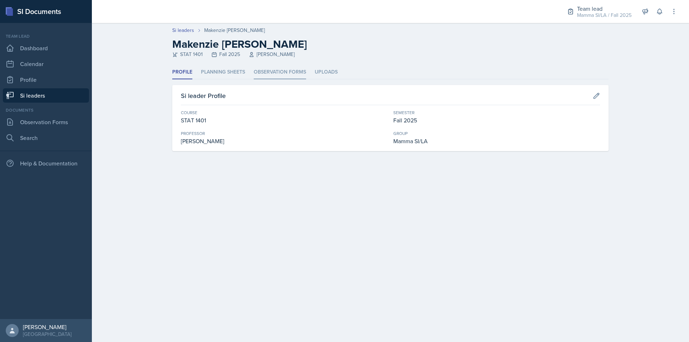
click at [278, 70] on li "Observation Forms" at bounding box center [280, 72] width 52 height 14
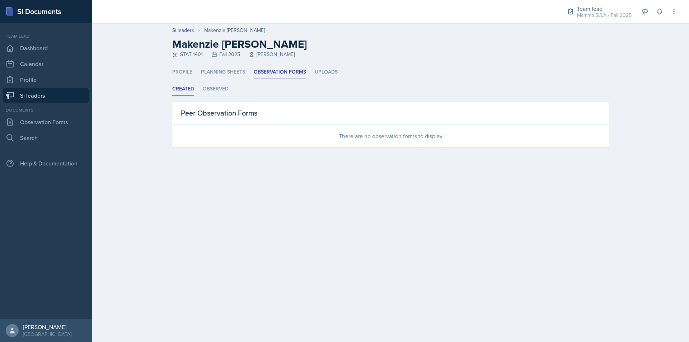
click at [72, 96] on link "Si leaders" at bounding box center [46, 95] width 86 height 14
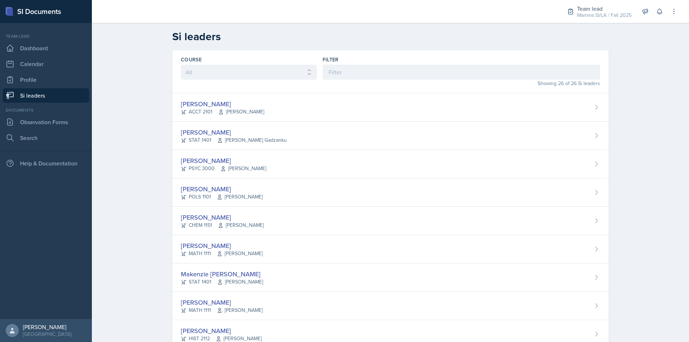
click at [360, 80] on div "Showing 26 of 26 Si leaders" at bounding box center [461, 84] width 277 height 8
click at [361, 75] on input at bounding box center [461, 72] width 277 height 15
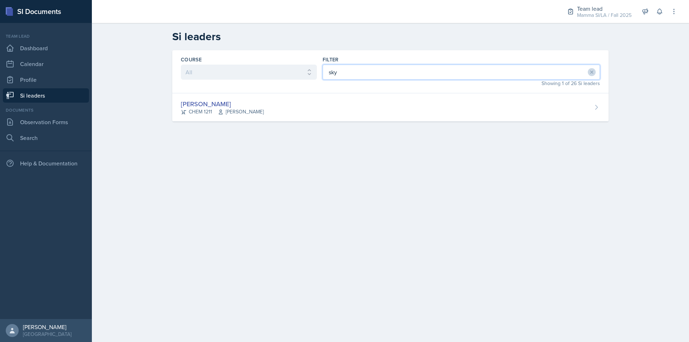
type input "sky"
click at [406, 122] on div "Course All ACCT 2101 ACCT 2102 ACCT 4050 ANTH 1102 ANTH 3301 ARCH 1000 ARCH 100…" at bounding box center [390, 94] width 459 height 89
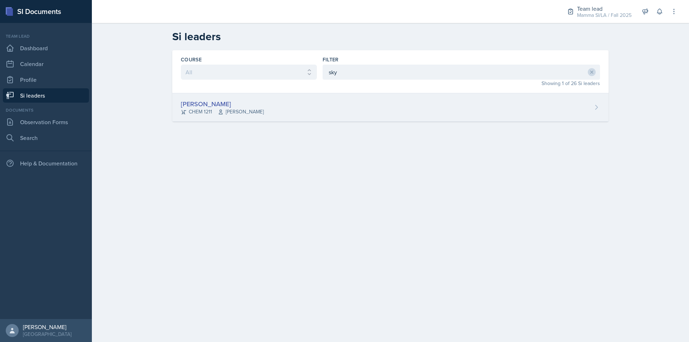
click at [403, 115] on div "Skylar Hamric CHEM 1211 Mark Mitchell" at bounding box center [390, 107] width 436 height 28
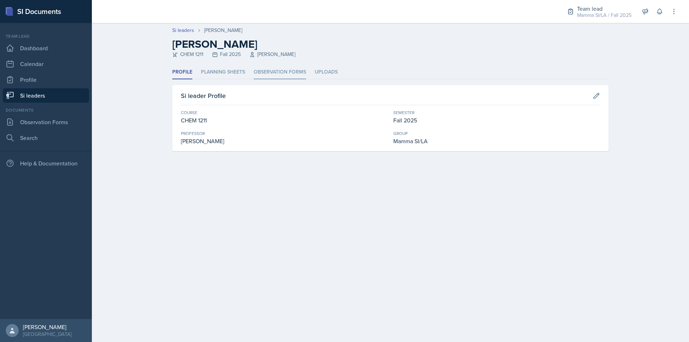
click at [290, 75] on li "Observation Forms" at bounding box center [280, 72] width 52 height 14
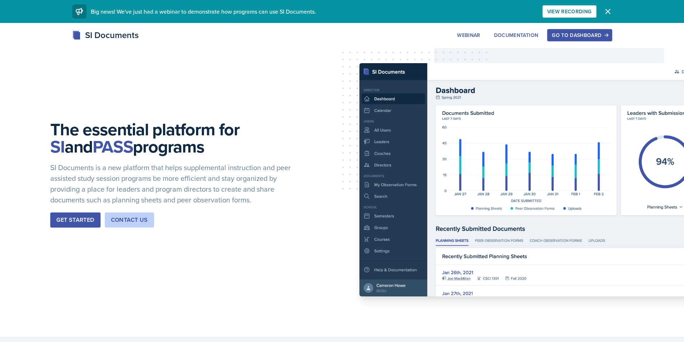
click at [585, 42] on div "SI Documents Webinar Documentation Go to Dashboard Sign Up Go to Dashboard" at bounding box center [342, 43] width 684 height 29
click at [586, 37] on div "Go to Dashboard" at bounding box center [579, 35] width 55 height 6
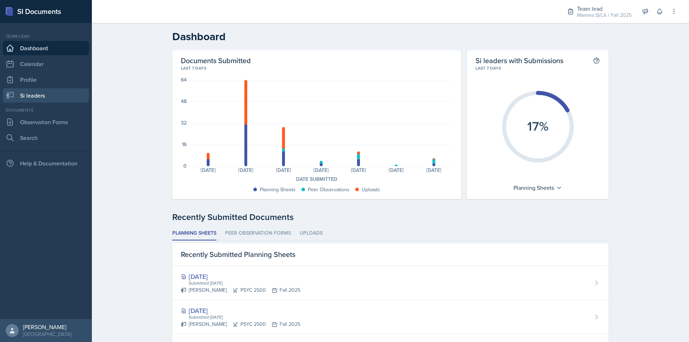
click at [56, 94] on link "Si leaders" at bounding box center [46, 95] width 86 height 14
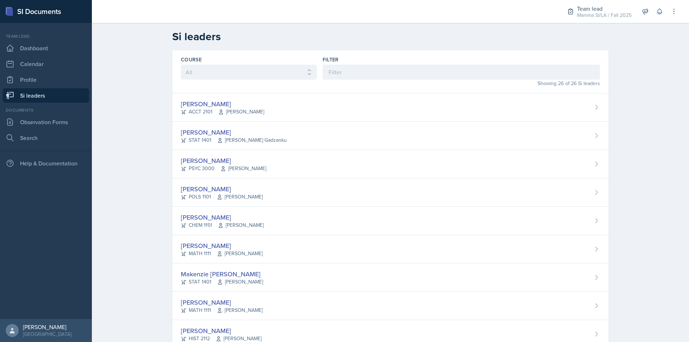
click at [358, 85] on div "Showing 26 of 26 Si leaders" at bounding box center [461, 84] width 277 height 8
click at [364, 74] on input at bounding box center [461, 72] width 277 height 15
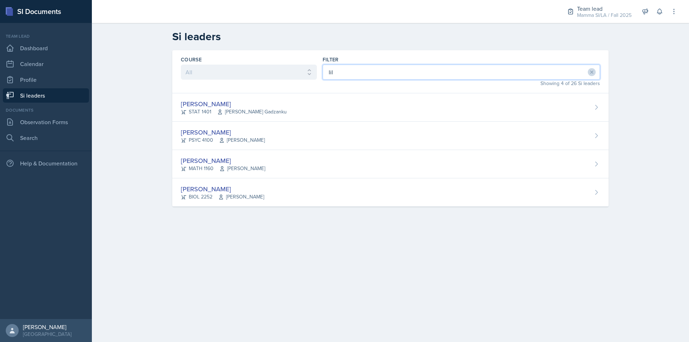
type input "lill"
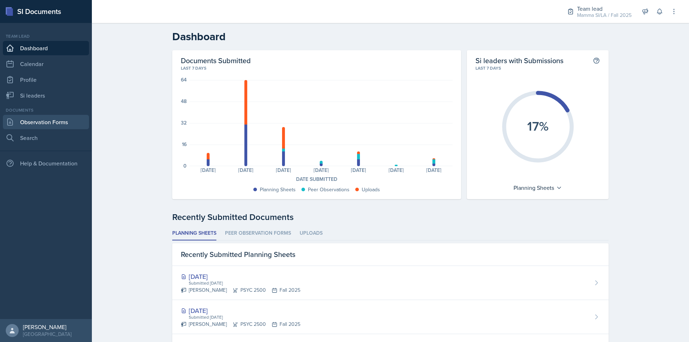
click at [64, 121] on link "Observation Forms" at bounding box center [46, 122] width 86 height 14
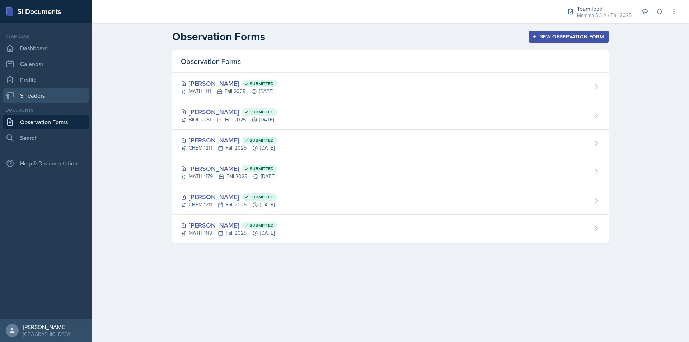
click at [46, 95] on link "Si leaders" at bounding box center [46, 95] width 86 height 14
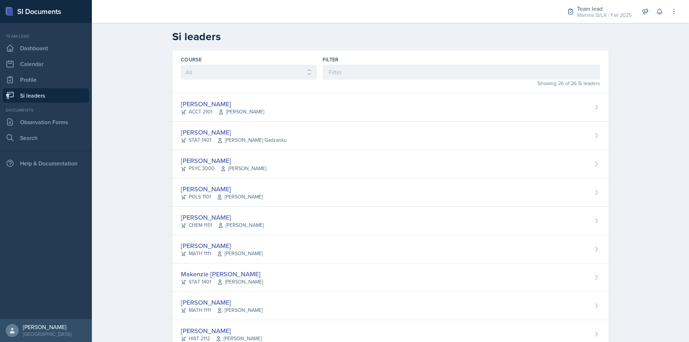
drag, startPoint x: 548, startPoint y: 84, endPoint x: 542, endPoint y: 83, distance: 6.1
click at [548, 84] on div "Showing 26 of 26 Si leaders" at bounding box center [461, 84] width 277 height 8
click at [529, 73] on input at bounding box center [461, 72] width 277 height 15
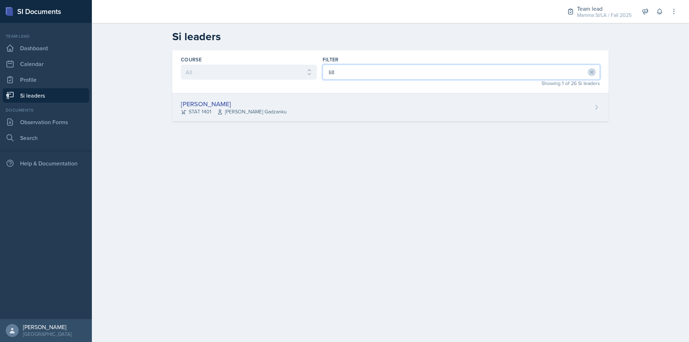
type input "lill"
click at [322, 114] on div "Lilly Adan STAT 1401 Livingstone Gadzanku" at bounding box center [390, 107] width 436 height 28
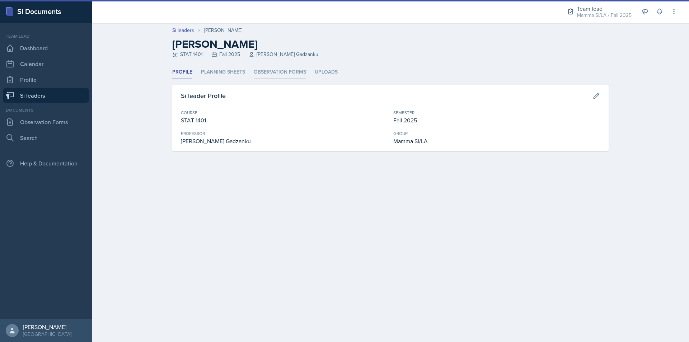
click at [290, 74] on li "Observation Forms" at bounding box center [280, 72] width 52 height 14
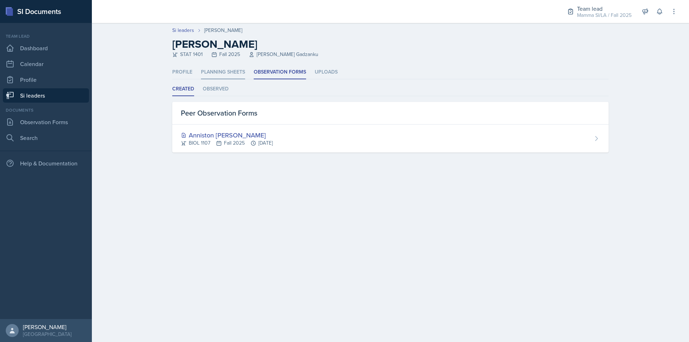
click at [220, 67] on li "Planning Sheets" at bounding box center [223, 72] width 44 height 14
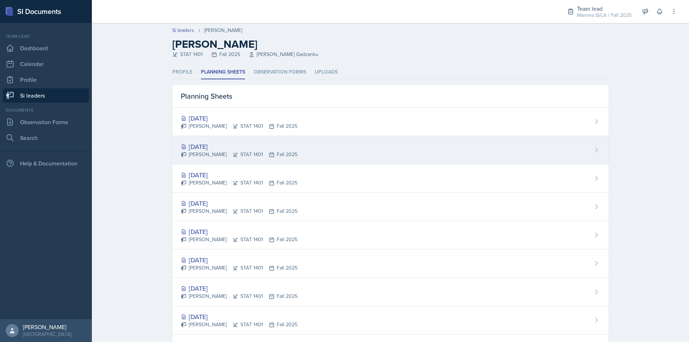
click at [263, 154] on div "Lilly Adan STAT 1401 Fall 2025" at bounding box center [239, 155] width 117 height 8
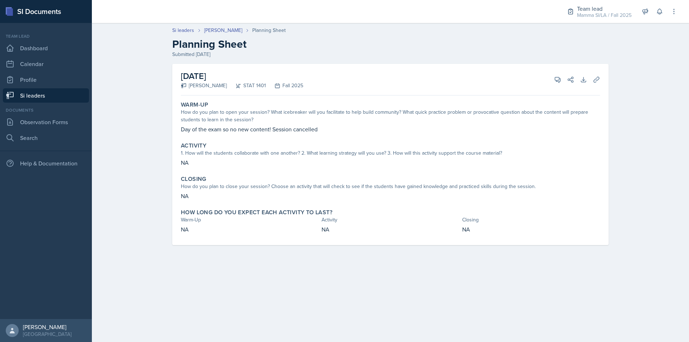
drag, startPoint x: 342, startPoint y: 131, endPoint x: 353, endPoint y: 131, distance: 11.5
click at [353, 131] on p "Day of the exam so no new content! Session cancelled" at bounding box center [390, 129] width 419 height 9
click at [457, 148] on div "Activity" at bounding box center [390, 145] width 419 height 7
click at [555, 78] on icon at bounding box center [557, 79] width 5 height 5
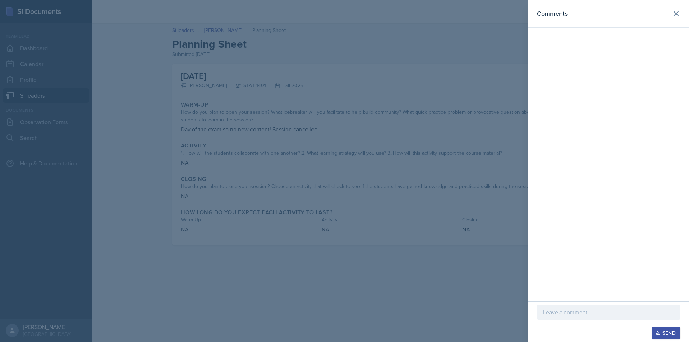
click at [585, 309] on p at bounding box center [608, 312] width 131 height 9
click at [664, 327] on button "Send" at bounding box center [666, 333] width 28 height 12
click at [407, 198] on div at bounding box center [344, 171] width 689 height 342
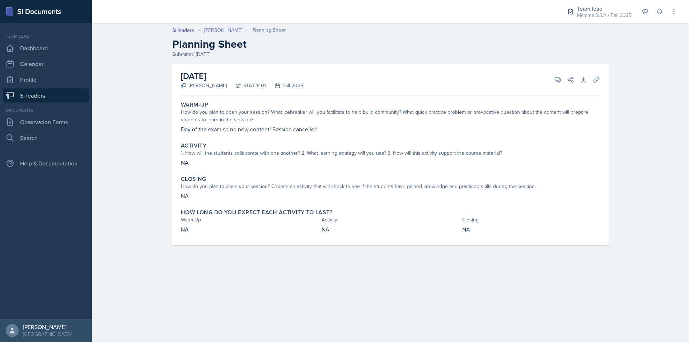
click at [209, 29] on link "[PERSON_NAME]" at bounding box center [223, 31] width 38 height 8
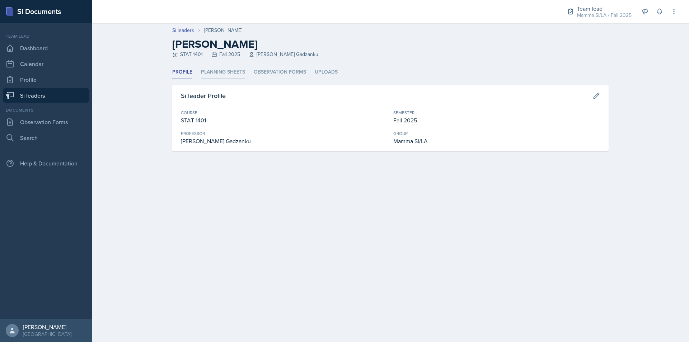
click at [237, 70] on li "Planning Sheets" at bounding box center [223, 72] width 44 height 14
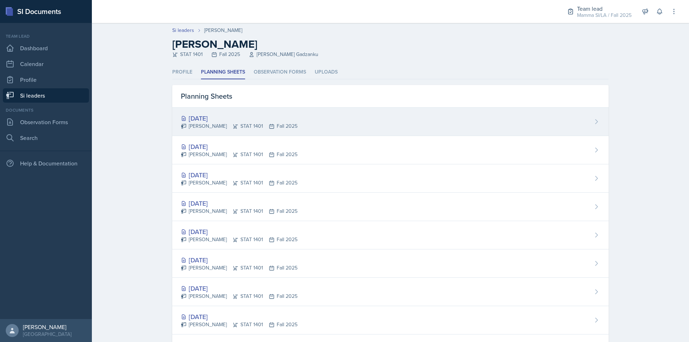
click at [260, 126] on div "Lilly Adan STAT 1401 Fall 2025" at bounding box center [239, 126] width 117 height 8
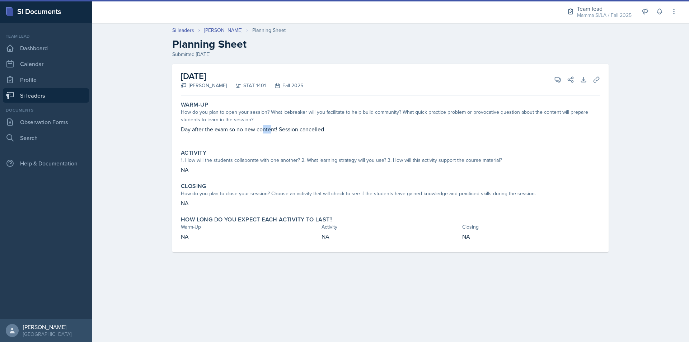
drag, startPoint x: 272, startPoint y: 130, endPoint x: 285, endPoint y: 130, distance: 12.2
click at [284, 130] on p "Day after the exam so no new content! Session cancelled" at bounding box center [390, 129] width 419 height 9
click at [285, 130] on p "Day after the exam so no new content! Session cancelled" at bounding box center [390, 129] width 419 height 9
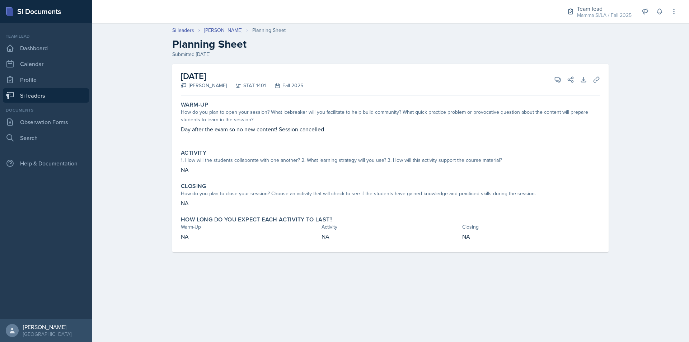
click at [575, 145] on div "Warm-Up How do you plan to open your session? What icebreaker will you facilita…" at bounding box center [390, 175] width 419 height 154
click at [559, 80] on icon at bounding box center [557, 79] width 7 height 7
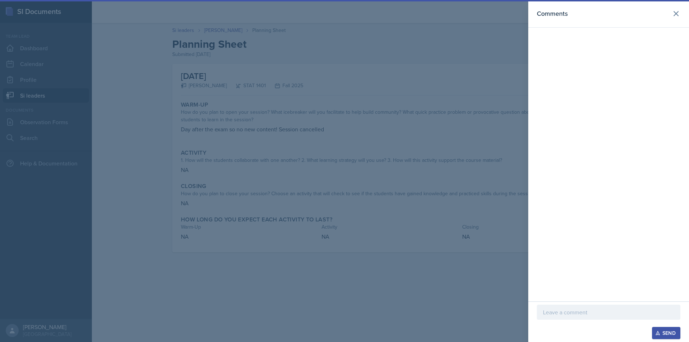
click at [569, 309] on p at bounding box center [608, 312] width 131 height 9
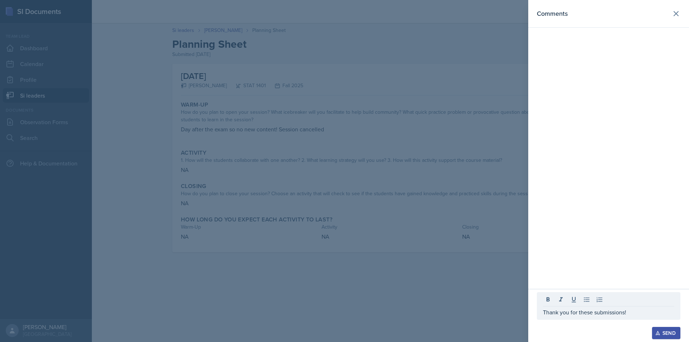
click at [659, 329] on icon "button" at bounding box center [657, 332] width 5 height 5
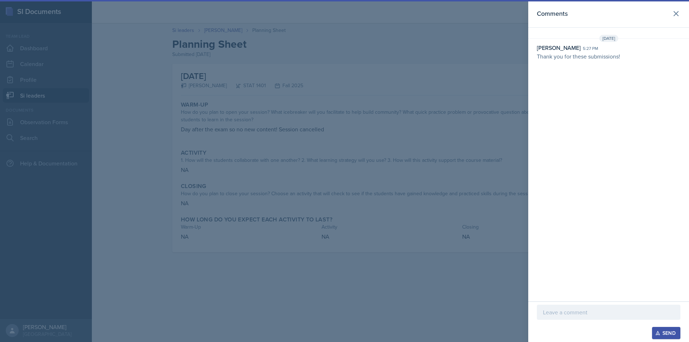
click at [438, 283] on div at bounding box center [344, 171] width 689 height 342
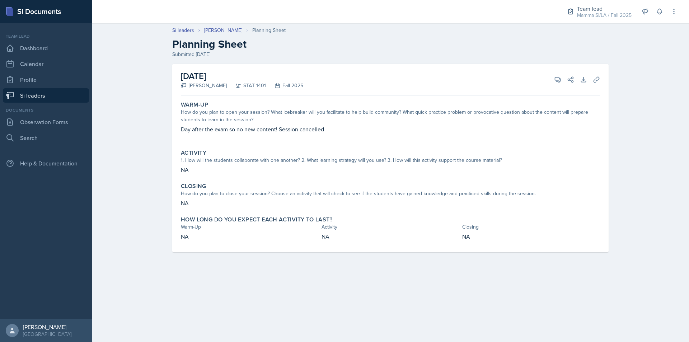
click at [79, 95] on link "Si leaders" at bounding box center [46, 95] width 86 height 14
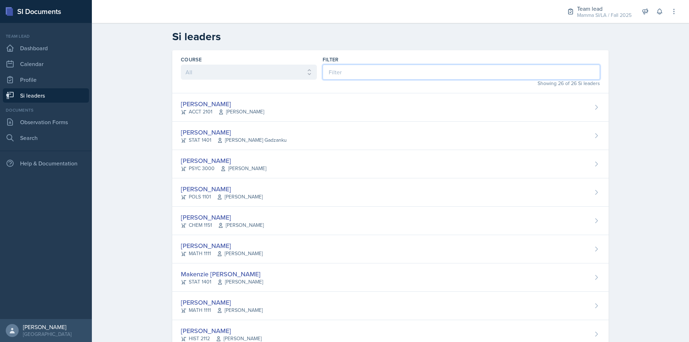
click at [352, 76] on input at bounding box center [461, 72] width 277 height 15
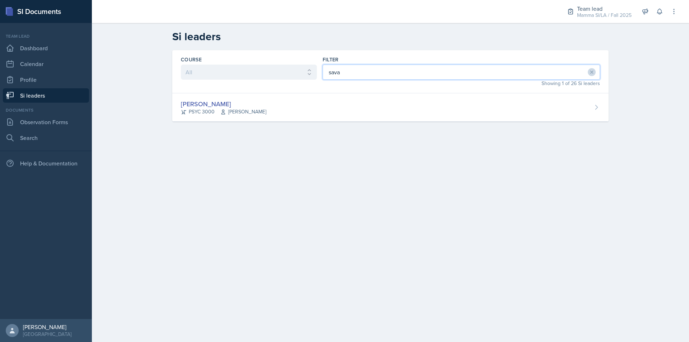
type input "sava"
click at [319, 115] on div "Savannah Barnhart PSYC 3000 Hansol Rheem" at bounding box center [390, 107] width 436 height 28
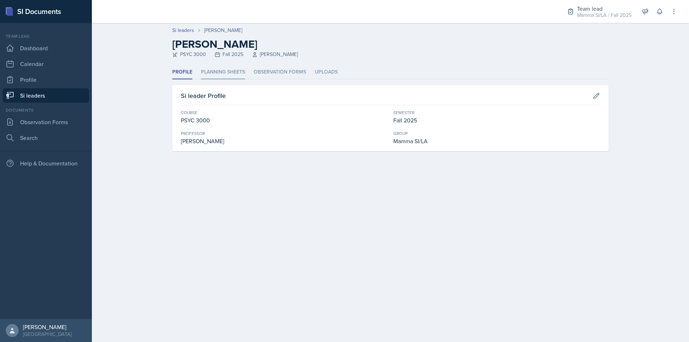
click at [230, 69] on li "Planning Sheets" at bounding box center [223, 72] width 44 height 14
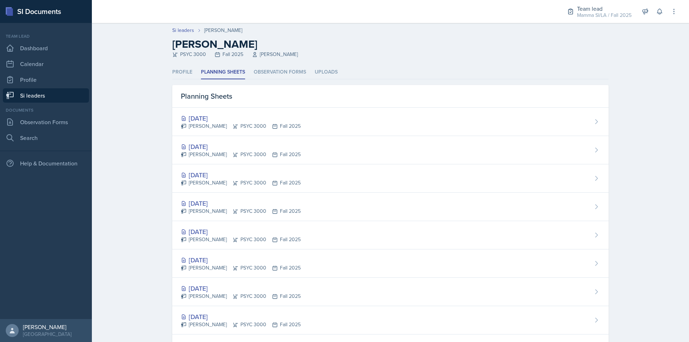
click at [48, 94] on link "Si leaders" at bounding box center [46, 95] width 86 height 14
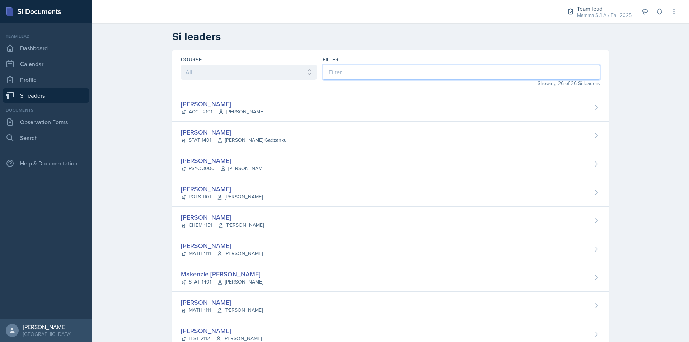
click at [416, 73] on input at bounding box center [461, 72] width 277 height 15
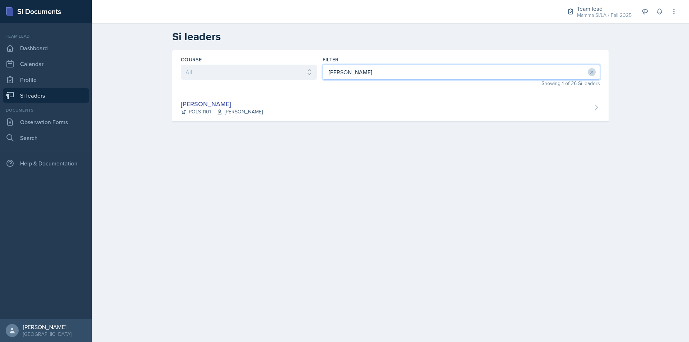
type input "jada"
click at [364, 92] on div "Course All ACCT 2101 ACCT 2102 ACCT 4050 ANTH 1102 ANTH 3301 ARCH 1000 ARCH 100…" at bounding box center [390, 71] width 436 height 43
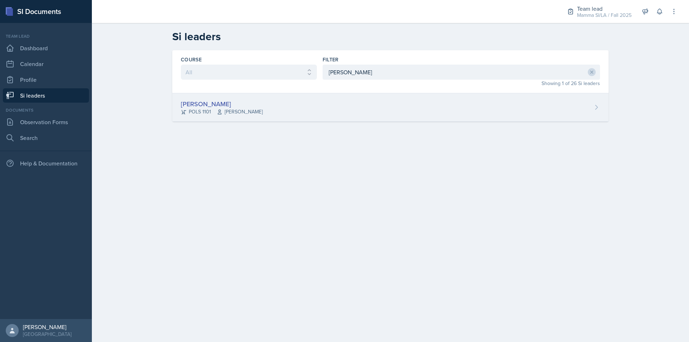
click at [320, 118] on div "Jada Barronton POLS 1101 Semline Singleton" at bounding box center [390, 107] width 436 height 28
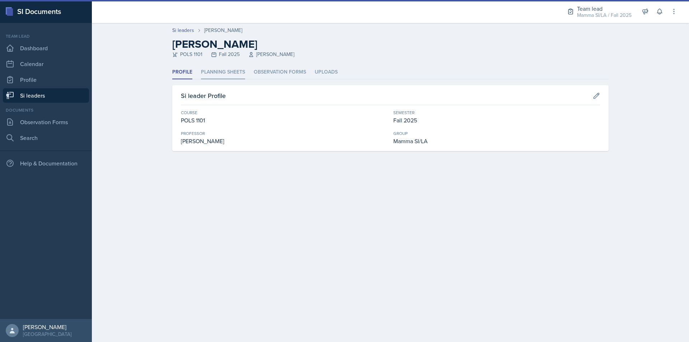
click at [237, 69] on li "Planning Sheets" at bounding box center [223, 72] width 44 height 14
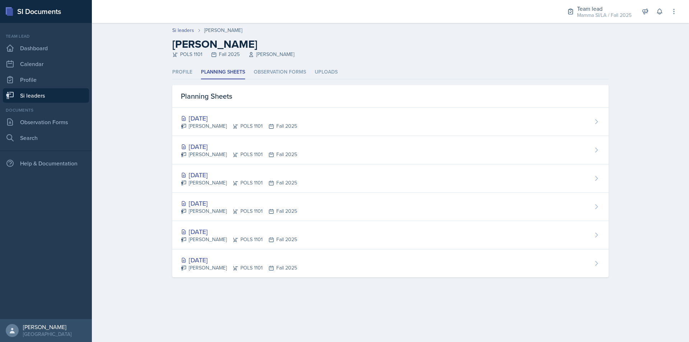
click at [51, 100] on link "Si leaders" at bounding box center [46, 95] width 86 height 14
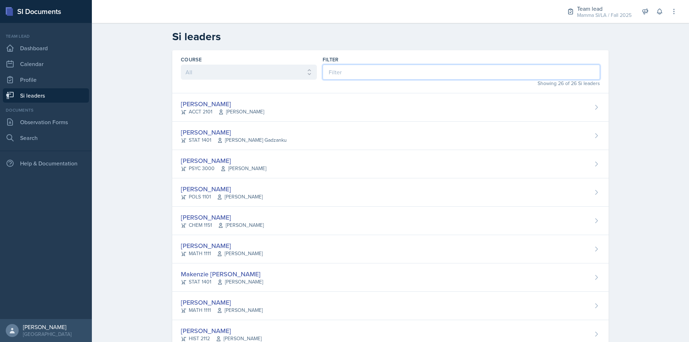
click at [380, 71] on input at bounding box center [461, 72] width 277 height 15
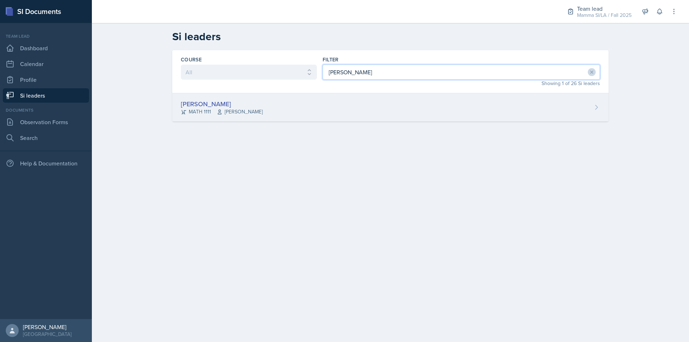
type input "myrie"
click at [355, 114] on div "Myrie Blacksher MATH 1111 Robert Burnham" at bounding box center [390, 107] width 436 height 28
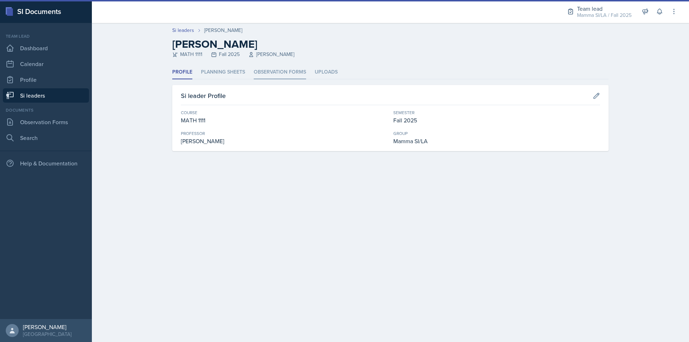
click at [281, 70] on li "Observation Forms" at bounding box center [280, 72] width 52 height 14
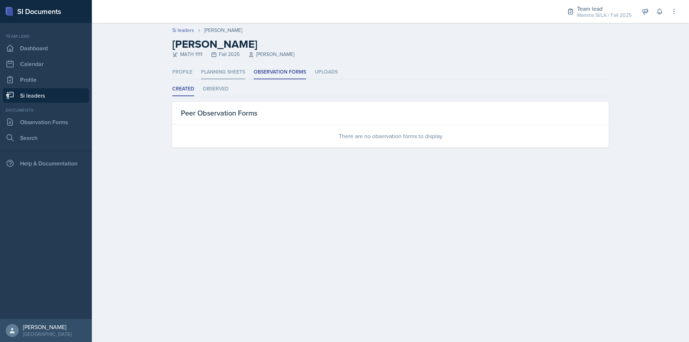
click at [242, 67] on li "Planning Sheets" at bounding box center [223, 72] width 44 height 14
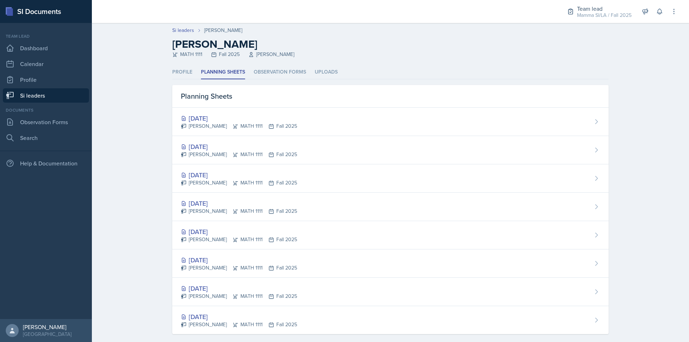
click at [47, 97] on link "Si leaders" at bounding box center [46, 95] width 86 height 14
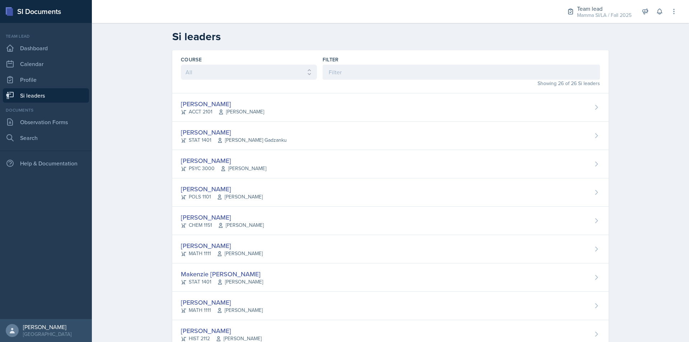
click at [358, 85] on div "Showing 26 of 26 Si leaders" at bounding box center [461, 84] width 277 height 8
click at [358, 77] on input at bounding box center [461, 72] width 277 height 15
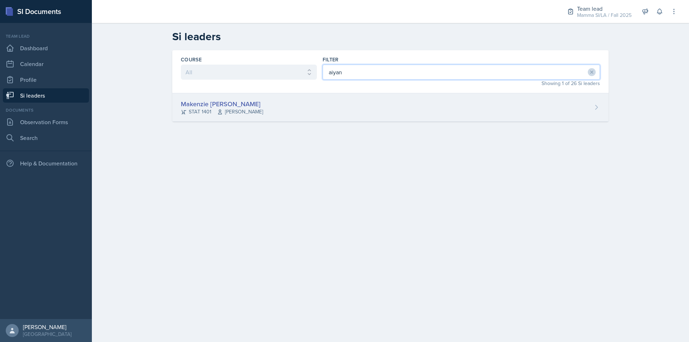
type input "aiyan"
click at [341, 111] on div "Makenzie Aiyana Brown STAT 1401 Susan Hardy" at bounding box center [390, 107] width 436 height 28
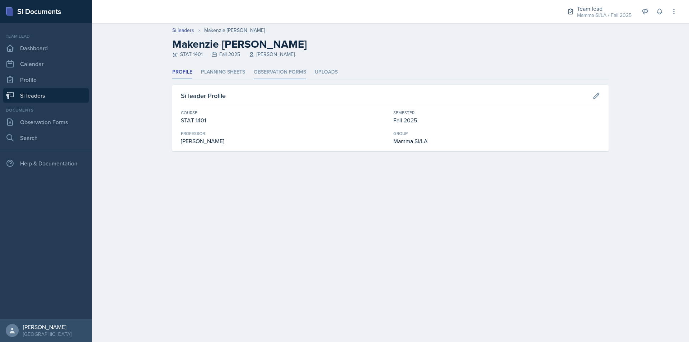
click at [263, 75] on li "Observation Forms" at bounding box center [280, 72] width 52 height 14
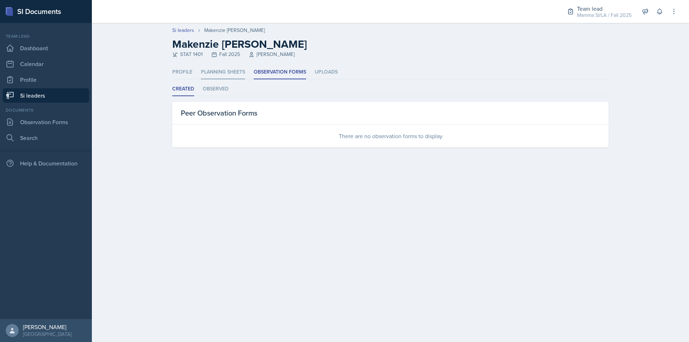
click at [212, 73] on li "Planning Sheets" at bounding box center [223, 72] width 44 height 14
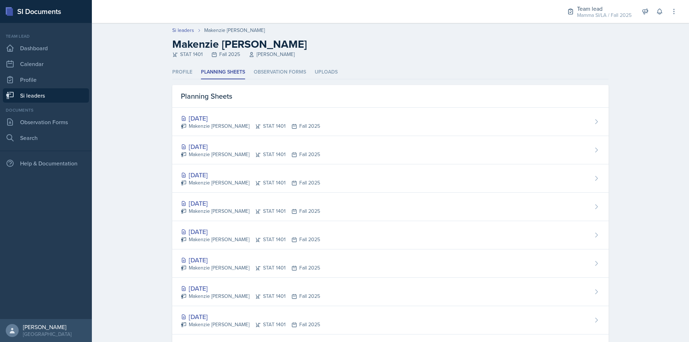
click at [68, 93] on link "Si leaders" at bounding box center [46, 95] width 86 height 14
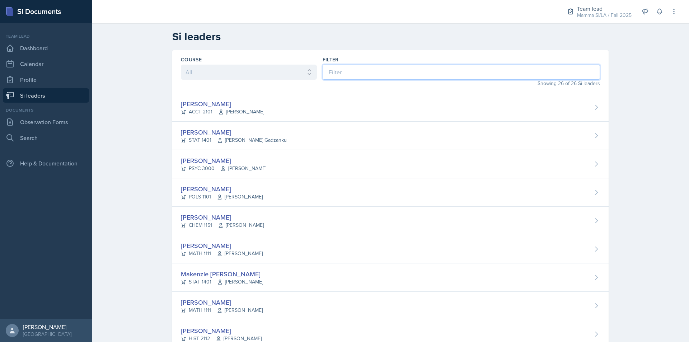
click at [375, 79] on input at bounding box center [461, 72] width 277 height 15
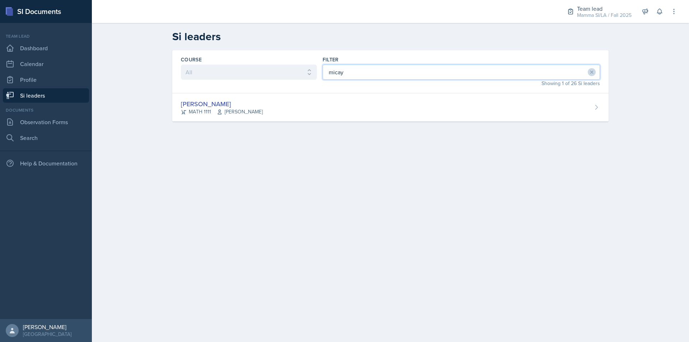
type input "micay"
click at [381, 85] on div "Showing 1 of 26 Si leaders" at bounding box center [461, 84] width 277 height 8
click at [393, 100] on div "Micayla Courtland MATH 1111 Brandi Dinkins" at bounding box center [390, 107] width 436 height 28
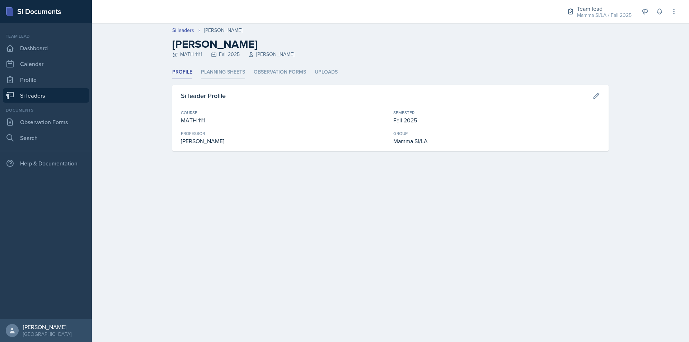
click at [224, 71] on li "Planning Sheets" at bounding box center [223, 72] width 44 height 14
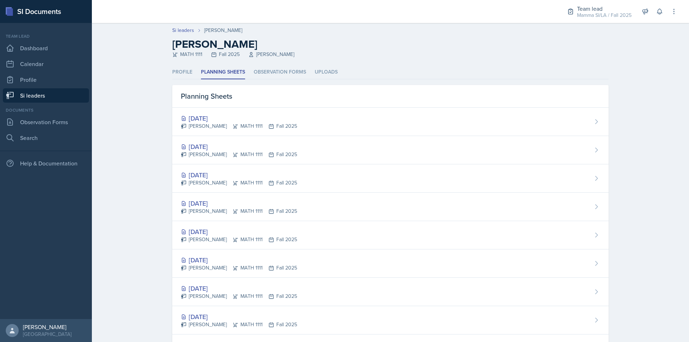
click at [77, 92] on link "Si leaders" at bounding box center [46, 95] width 86 height 14
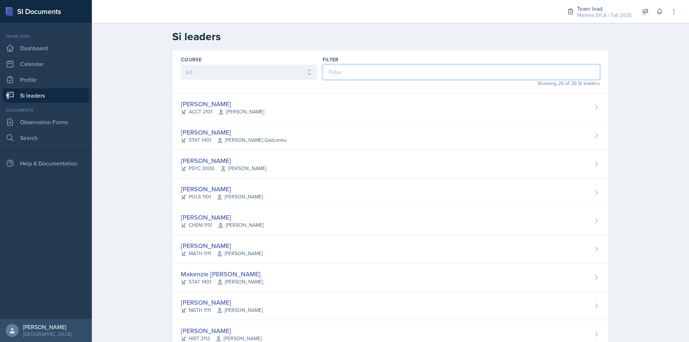
click at [330, 72] on input at bounding box center [461, 72] width 277 height 15
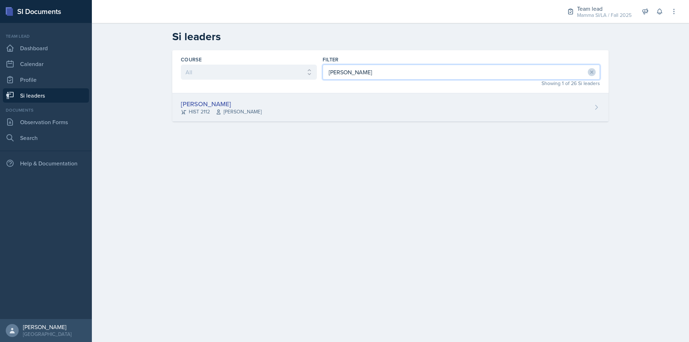
type input "tann"
click at [336, 112] on div "Tanner Deckard HIST 2112 Irene Way" at bounding box center [390, 107] width 436 height 28
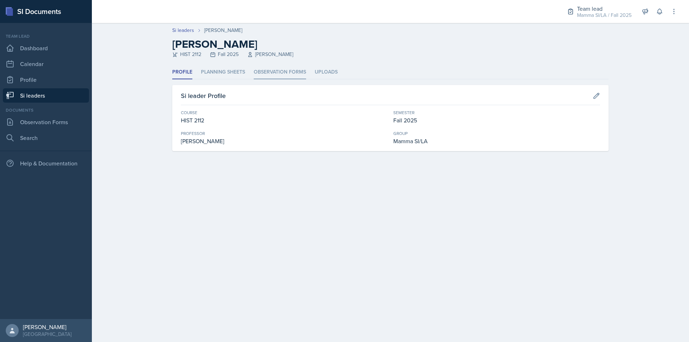
click at [266, 68] on li "Observation Forms" at bounding box center [280, 72] width 52 height 14
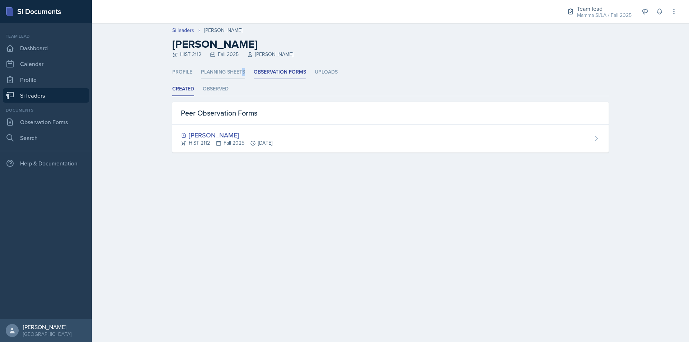
click at [243, 68] on li "Planning Sheets" at bounding box center [223, 72] width 44 height 14
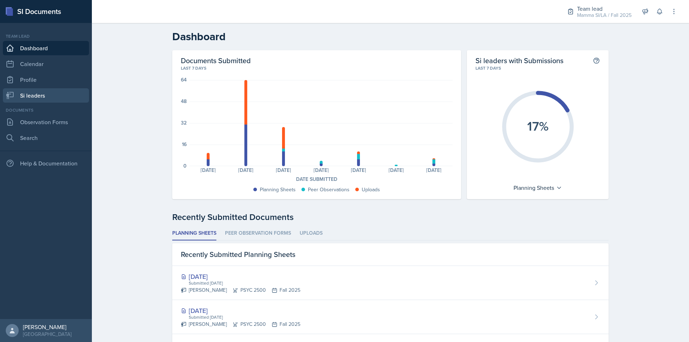
click at [46, 96] on link "Si leaders" at bounding box center [46, 95] width 86 height 14
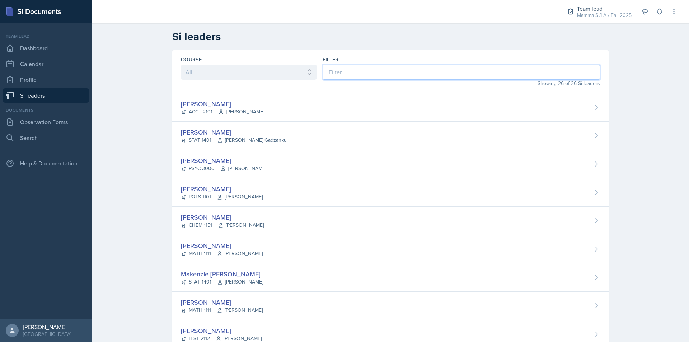
click at [386, 71] on input at bounding box center [461, 72] width 277 height 15
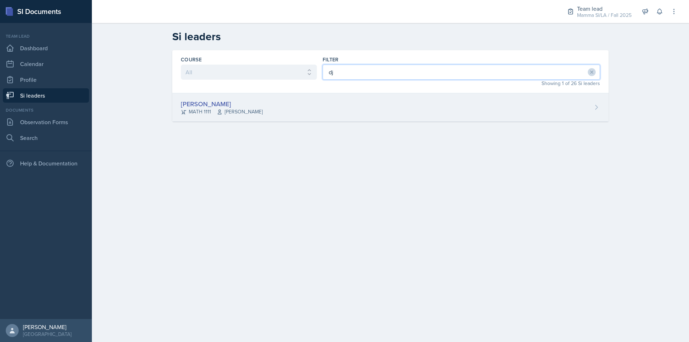
type input "dj"
click at [376, 107] on div "[PERSON_NAME] MATH 1111 Symon Kimitei" at bounding box center [390, 107] width 436 height 28
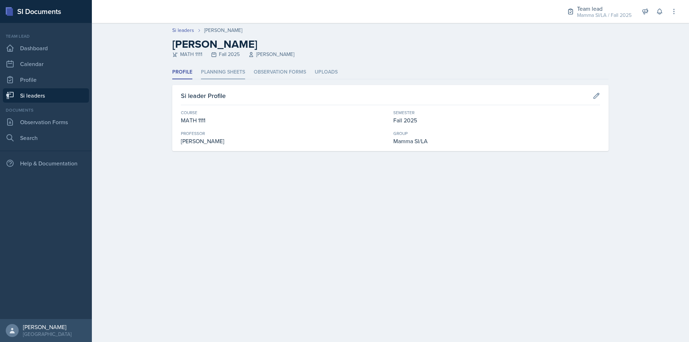
click at [240, 70] on li "Planning Sheets" at bounding box center [223, 72] width 44 height 14
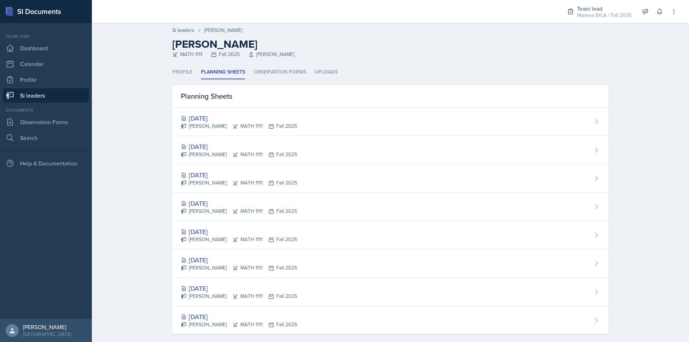
drag, startPoint x: 62, startPoint y: 96, endPoint x: 80, endPoint y: 95, distance: 17.6
click at [62, 96] on link "Si leaders" at bounding box center [46, 95] width 86 height 14
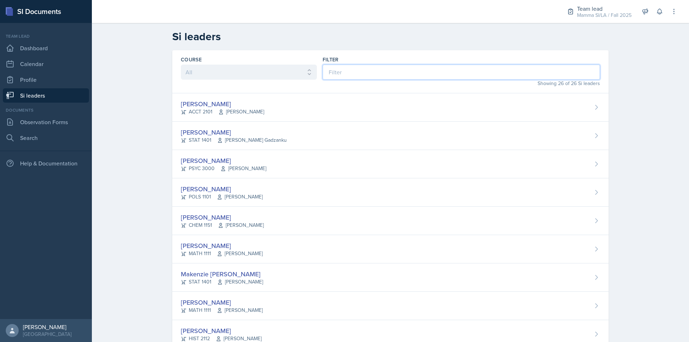
click at [347, 65] on input at bounding box center [461, 72] width 277 height 15
